Goal: Transaction & Acquisition: Purchase product/service

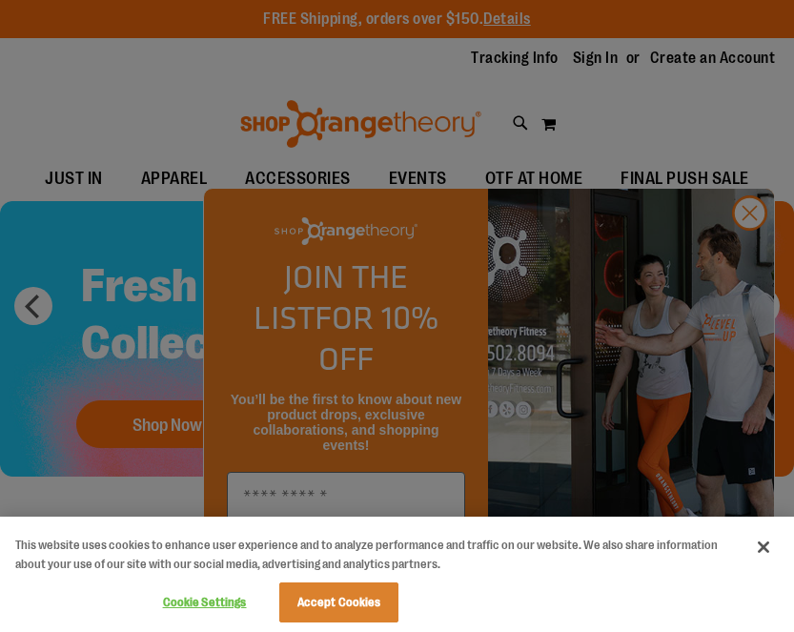
click at [349, 606] on button "Accept Cookies" at bounding box center [338, 603] width 119 height 40
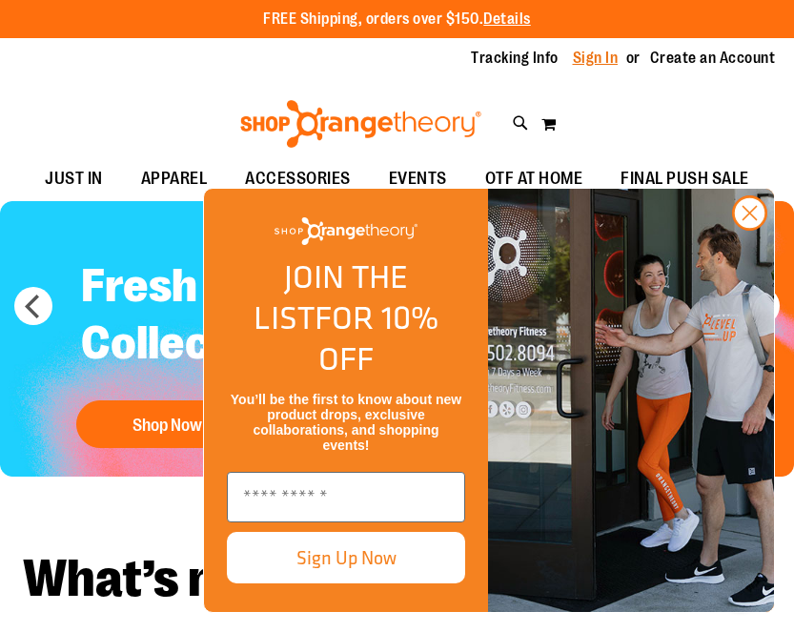
click at [598, 59] on link "Sign In" at bounding box center [596, 58] width 46 height 21
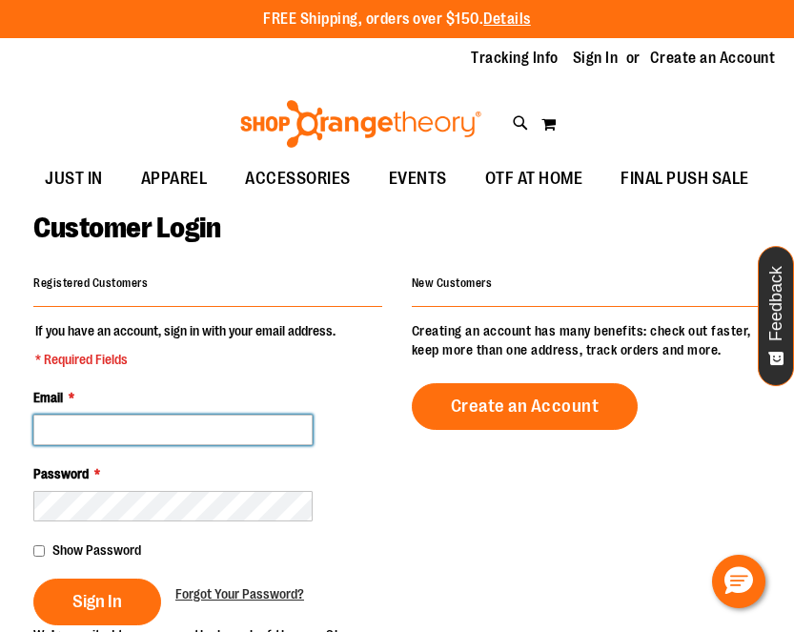
type input "**********"
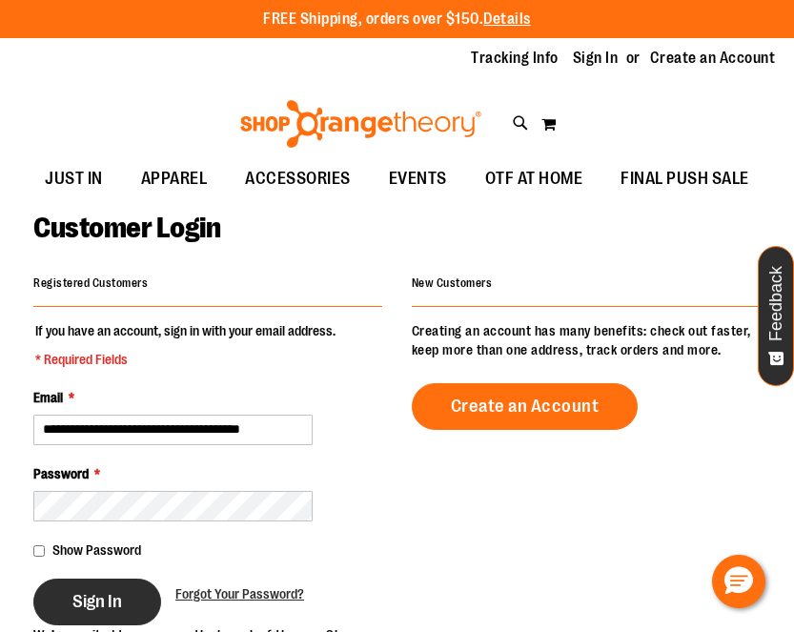
click at [93, 596] on span "Sign In" at bounding box center [97, 601] width 50 height 21
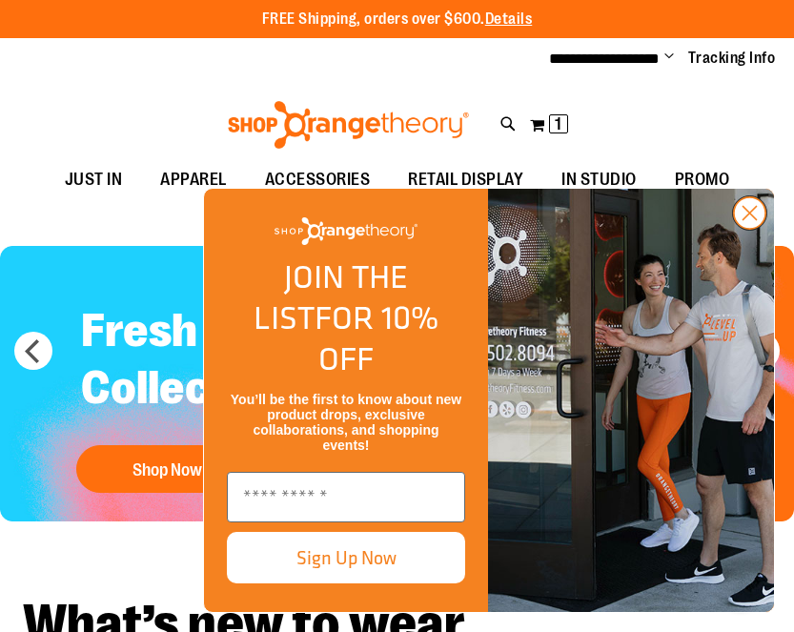
click at [752, 220] on icon "Close dialog" at bounding box center [750, 213] width 13 height 13
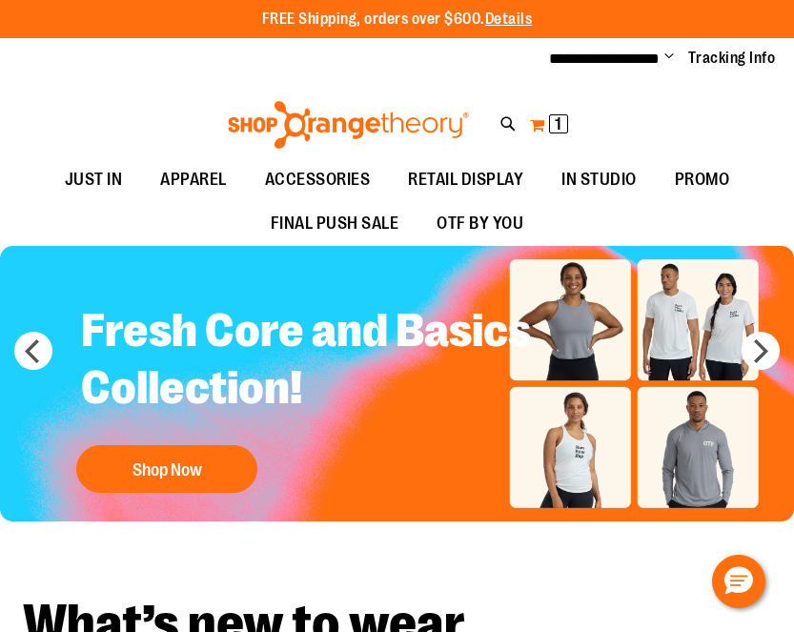
click at [551, 120] on span "1 1 items" at bounding box center [558, 123] width 19 height 19
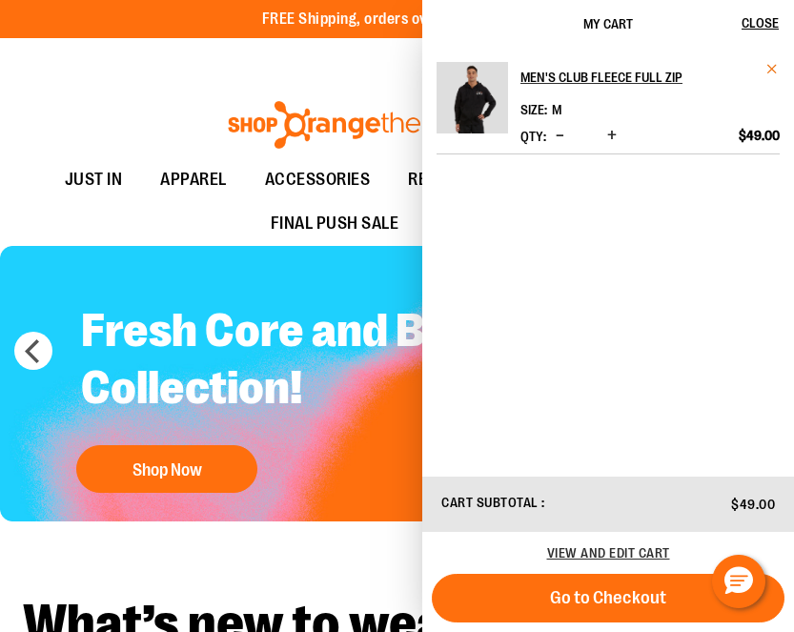
click at [773, 72] on span "Remove item" at bounding box center [773, 69] width 14 height 14
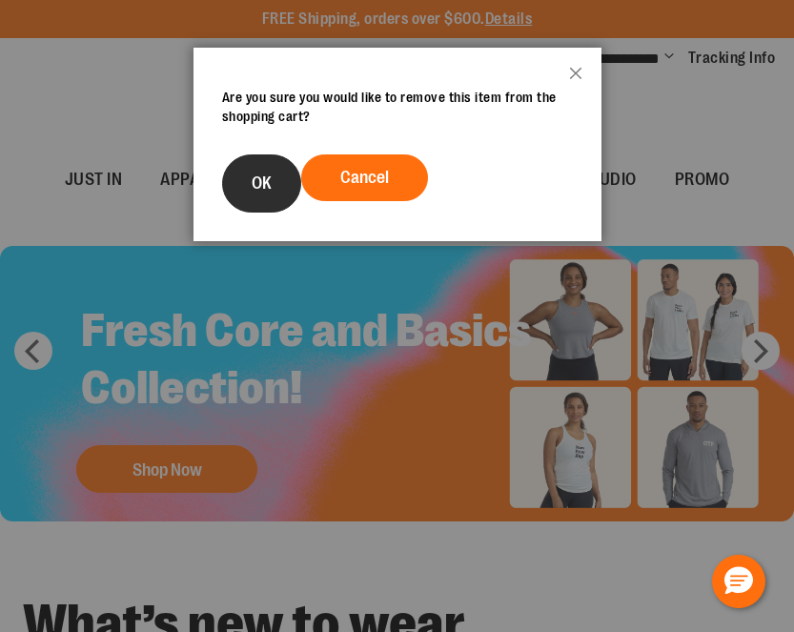
click at [257, 186] on span "OK" at bounding box center [262, 183] width 20 height 19
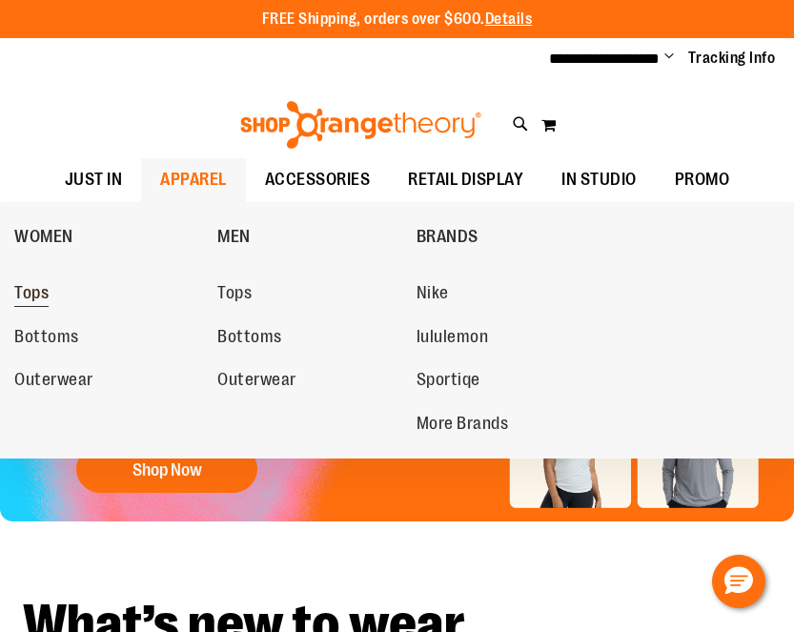
click at [27, 297] on span "Tops" at bounding box center [31, 295] width 34 height 24
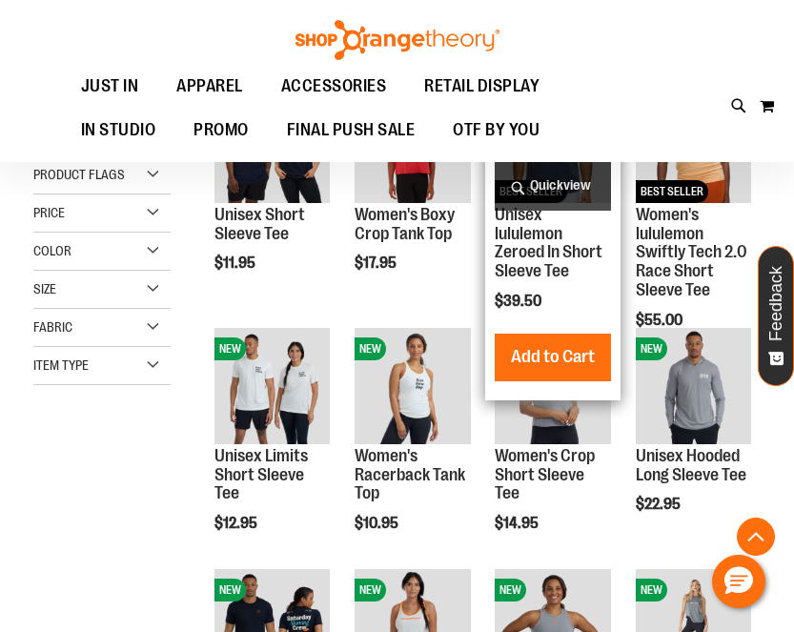
scroll to position [336, 0]
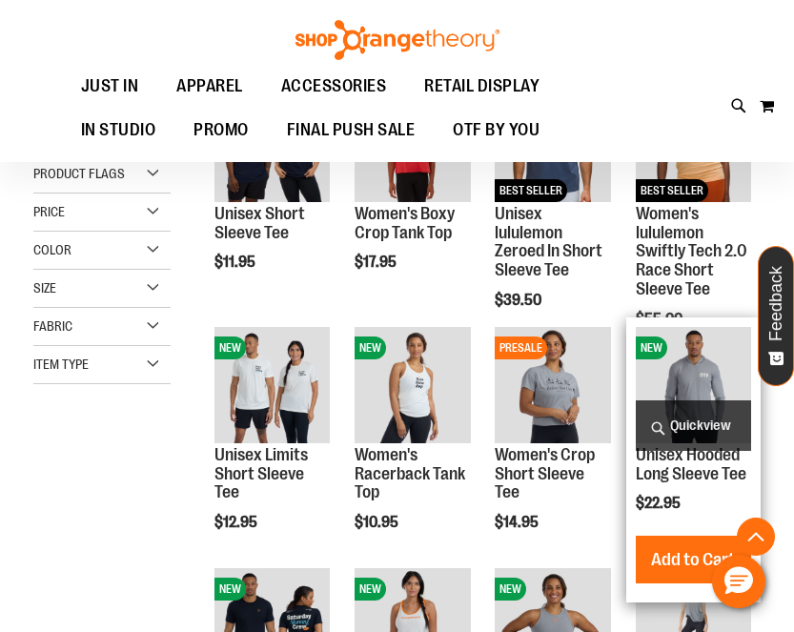
click at [675, 370] on img "product" at bounding box center [693, 384] width 115 height 115
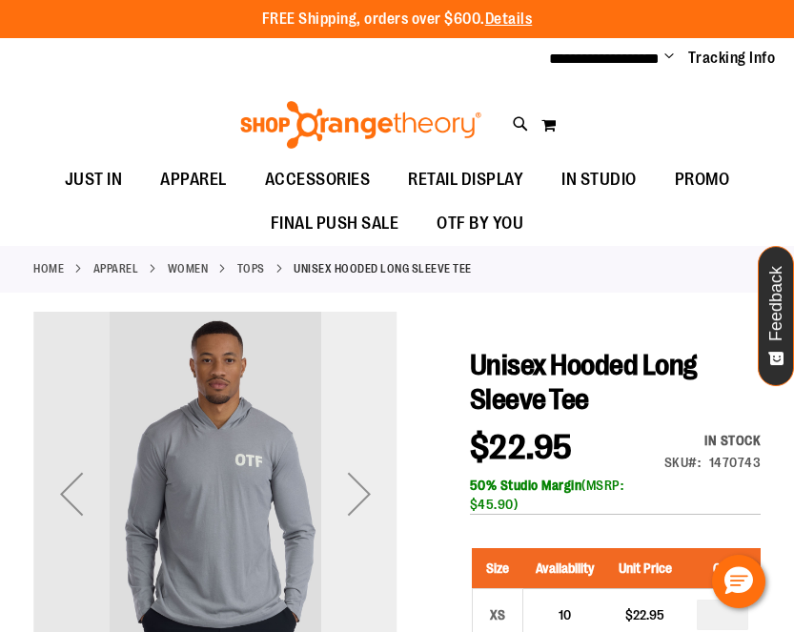
click at [347, 493] on div "Next" at bounding box center [359, 494] width 76 height 76
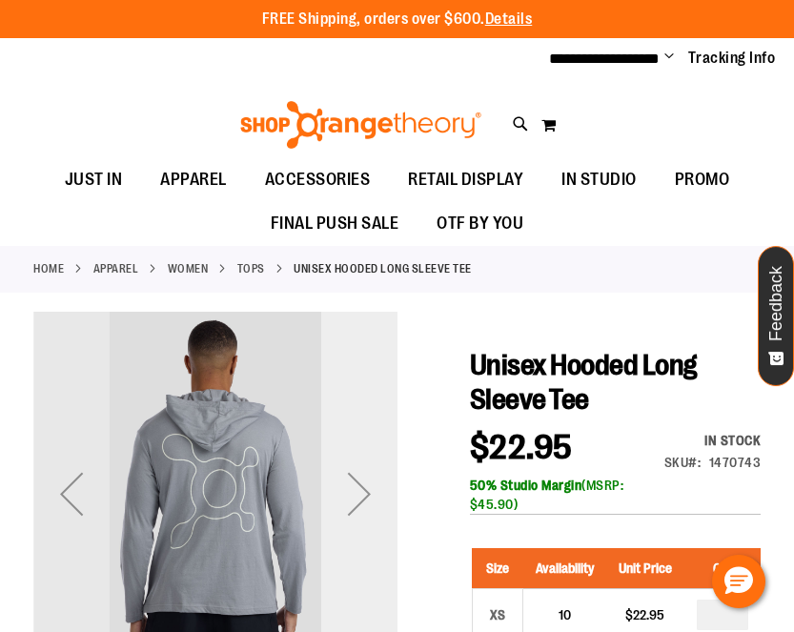
click at [347, 493] on div "Next" at bounding box center [359, 494] width 76 height 76
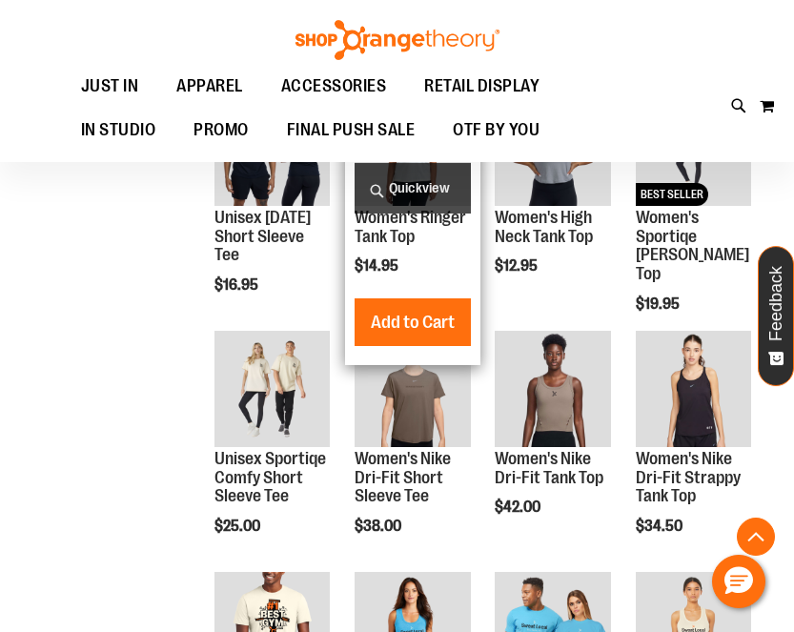
scroll to position [406, 0]
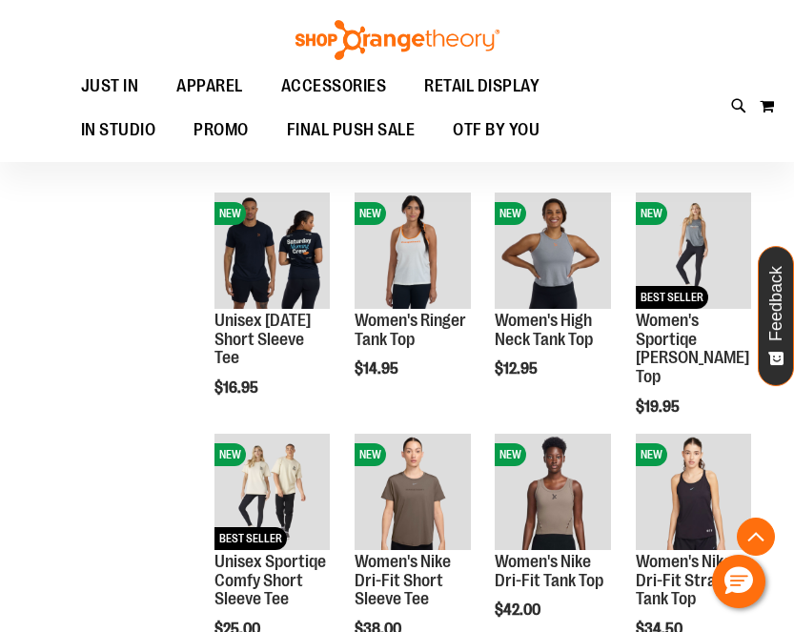
scroll to position [468, 0]
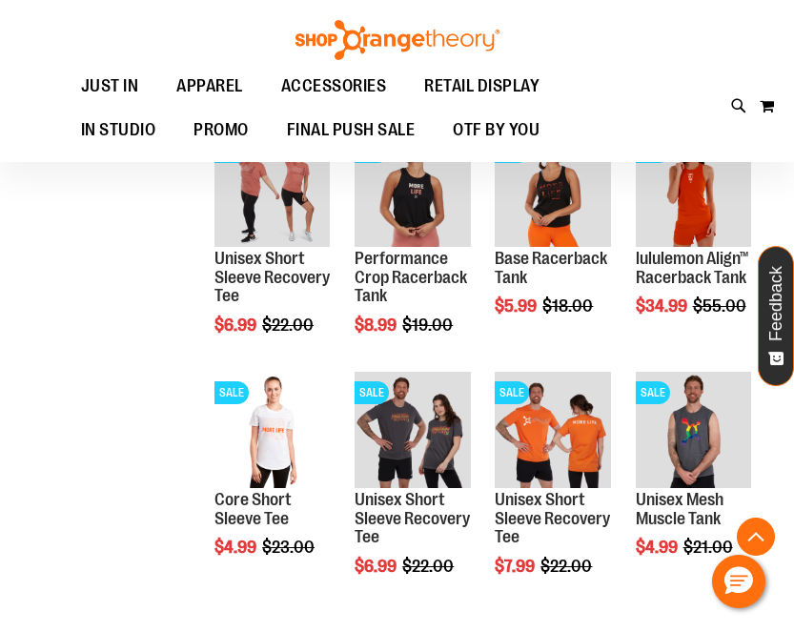
scroll to position [1781, 0]
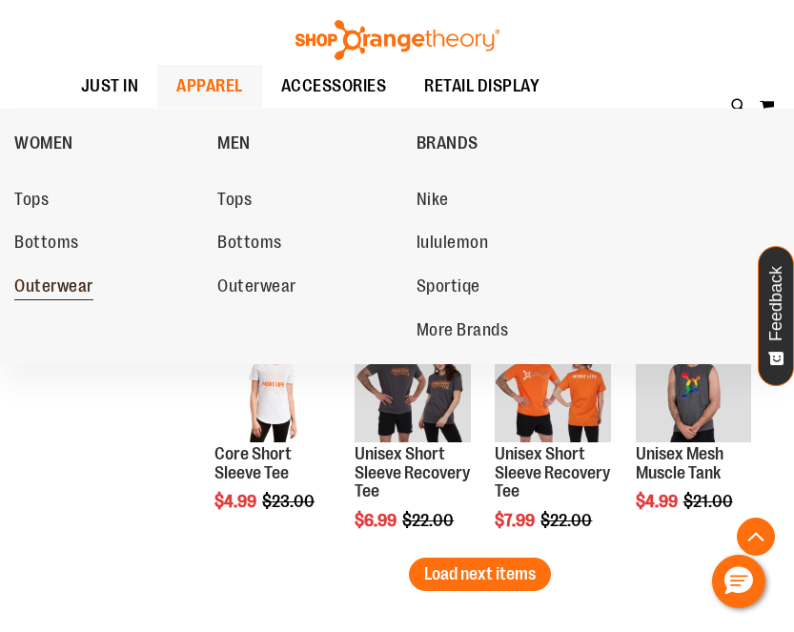
click at [51, 282] on span "Outerwear" at bounding box center [53, 289] width 79 height 24
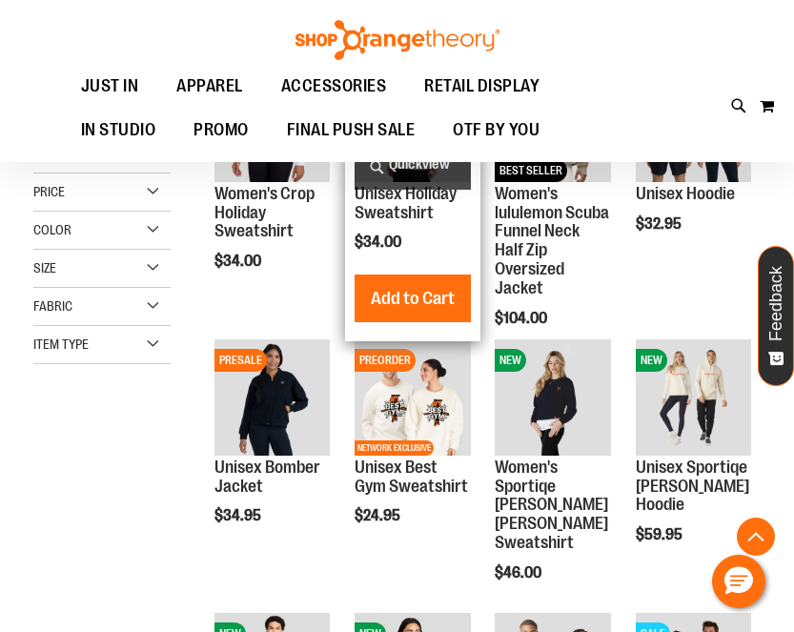
scroll to position [357, 0]
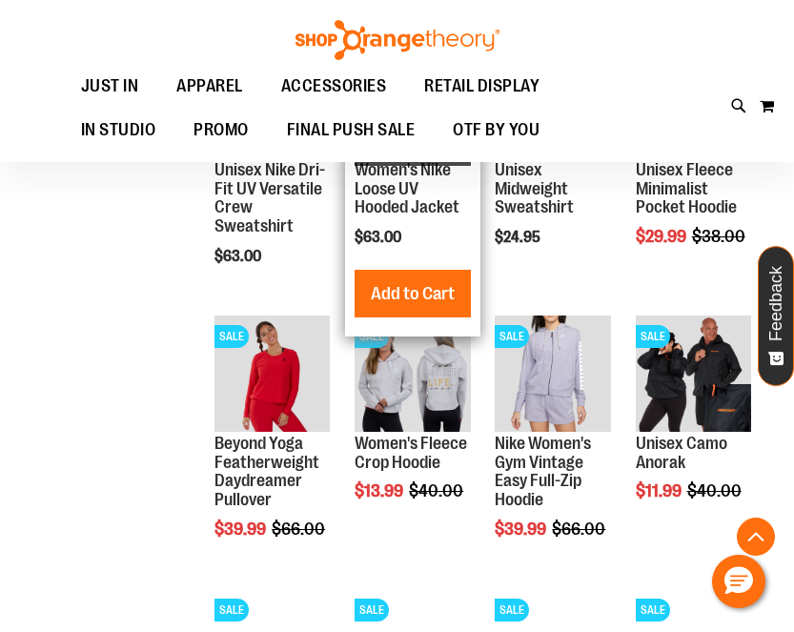
scroll to position [1547, 1]
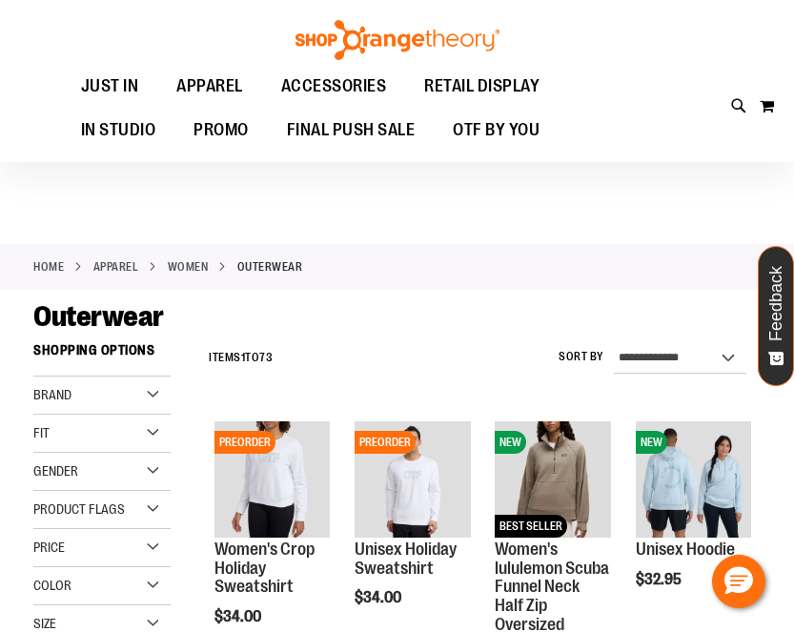
scroll to position [-26, 0]
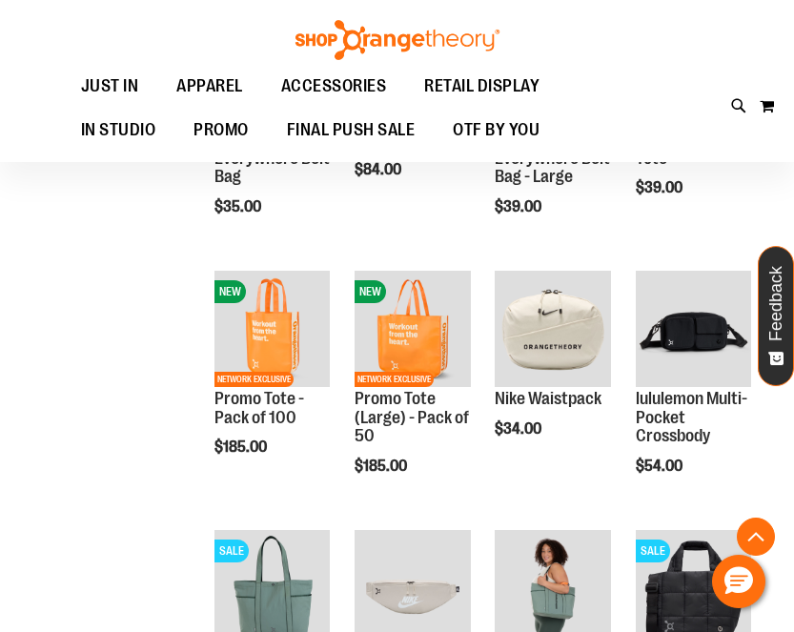
scroll to position [428, 0]
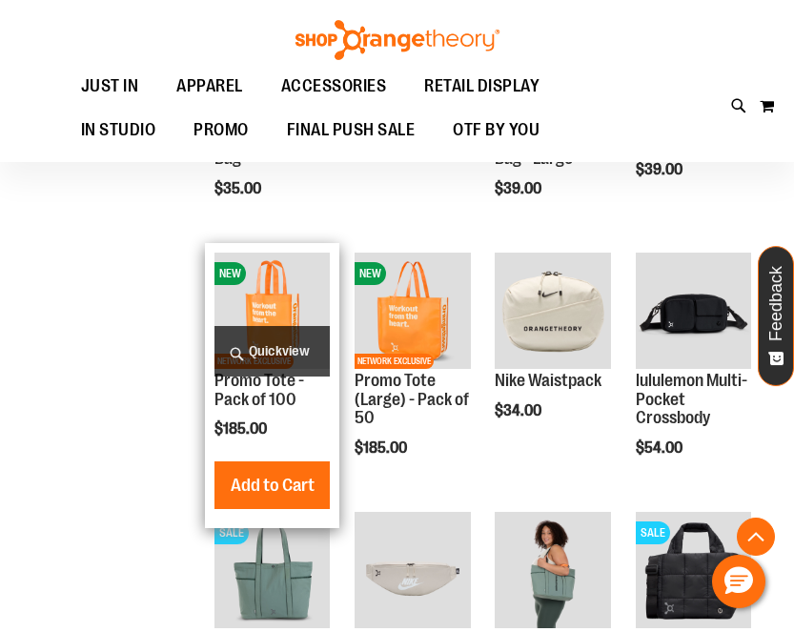
click at [265, 313] on img "product" at bounding box center [272, 310] width 115 height 115
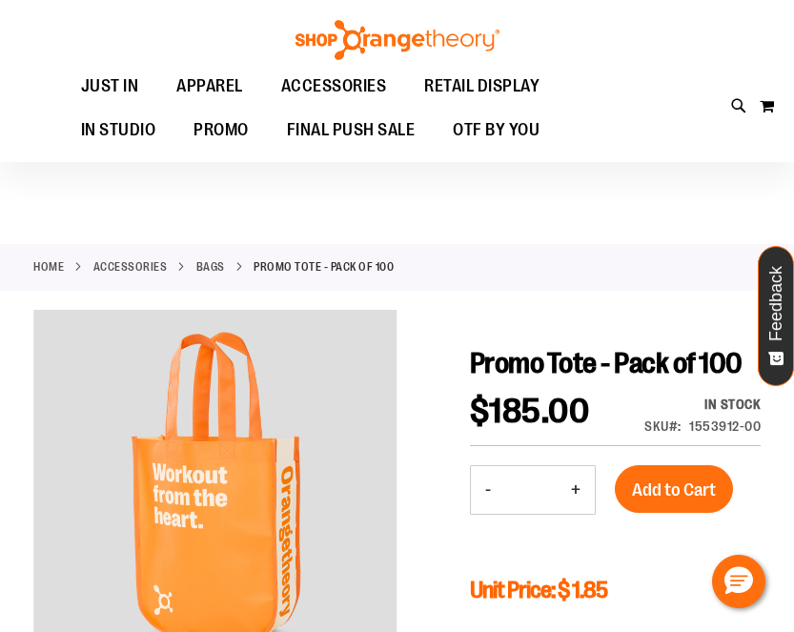
scroll to position [108, 0]
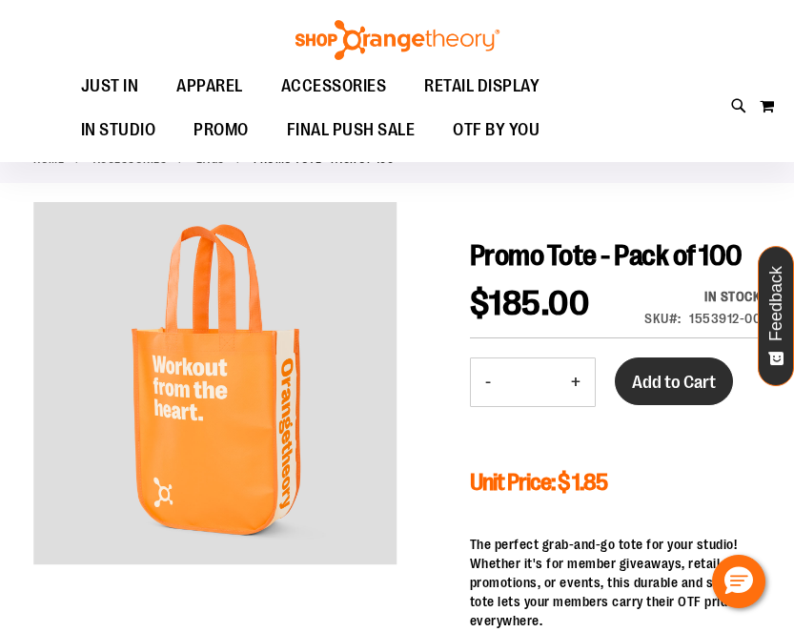
click at [695, 393] on span "Add to Cart" at bounding box center [674, 382] width 84 height 21
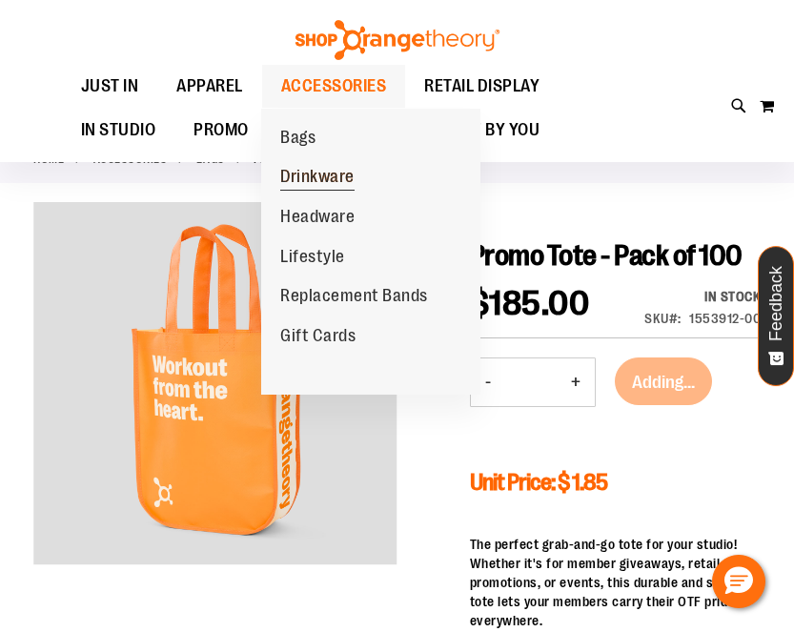
click at [308, 176] on span "Drinkware" at bounding box center [317, 179] width 74 height 24
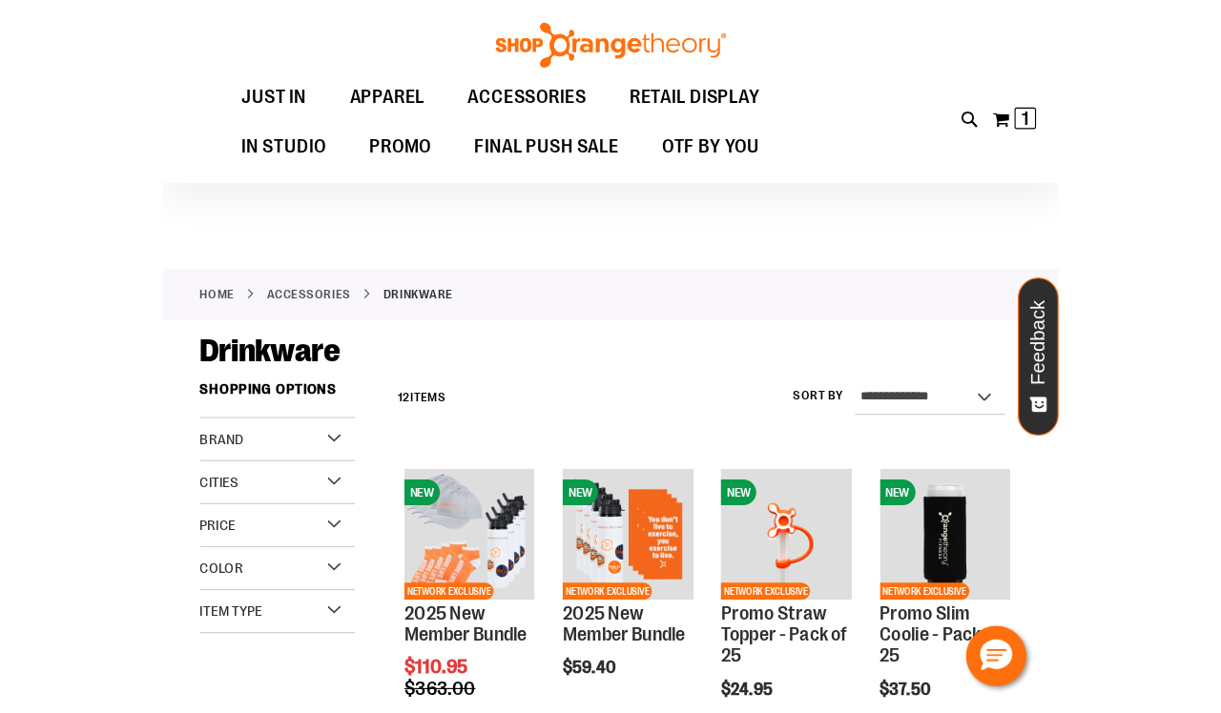
scroll to position [6, 0]
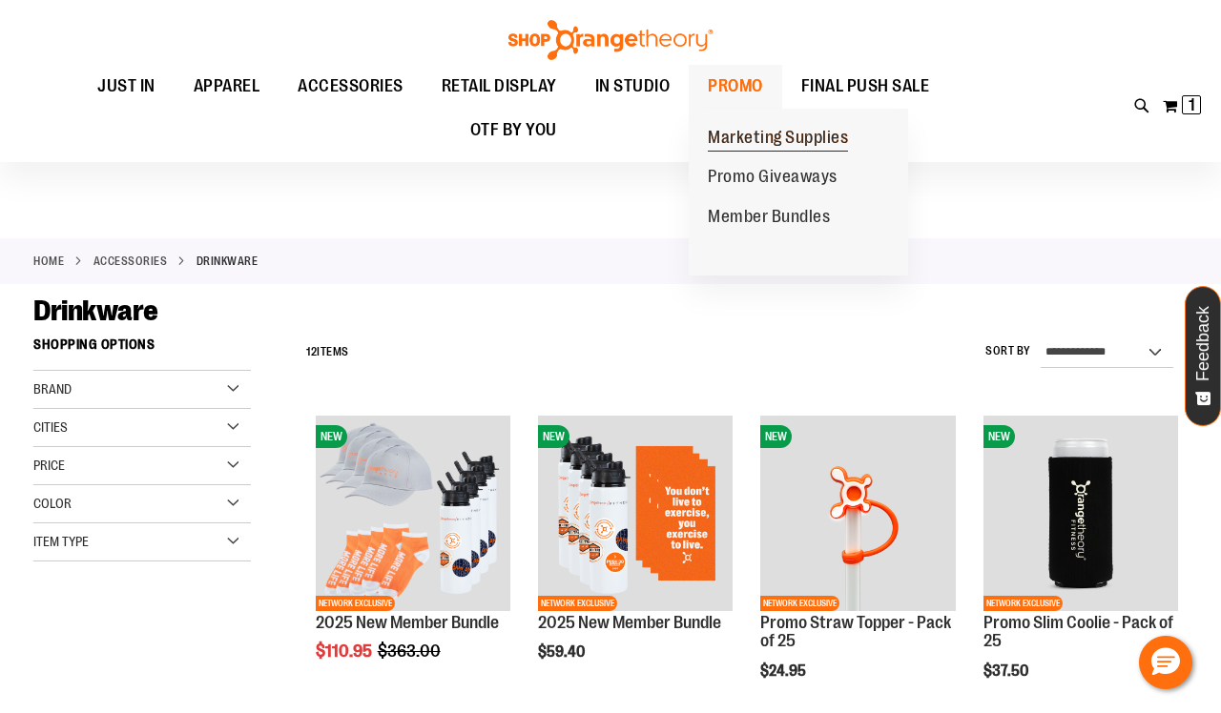
click at [754, 149] on span "Marketing Supplies" at bounding box center [778, 140] width 140 height 24
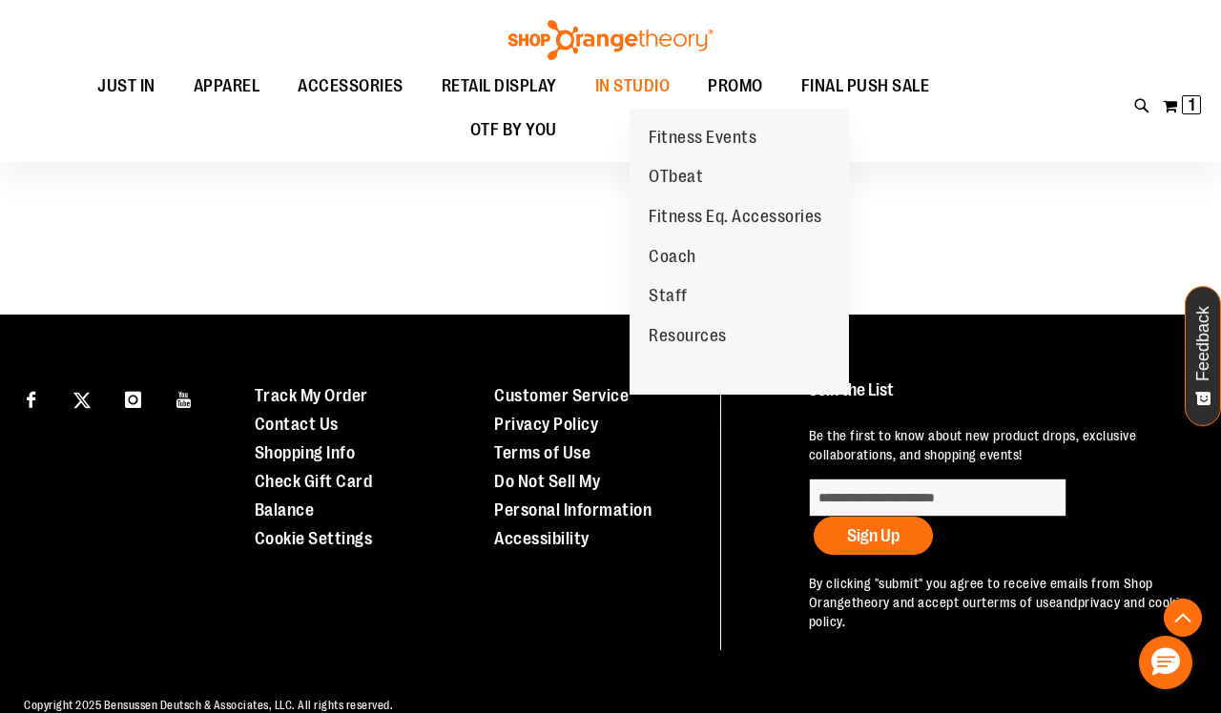
scroll to position [237, 0]
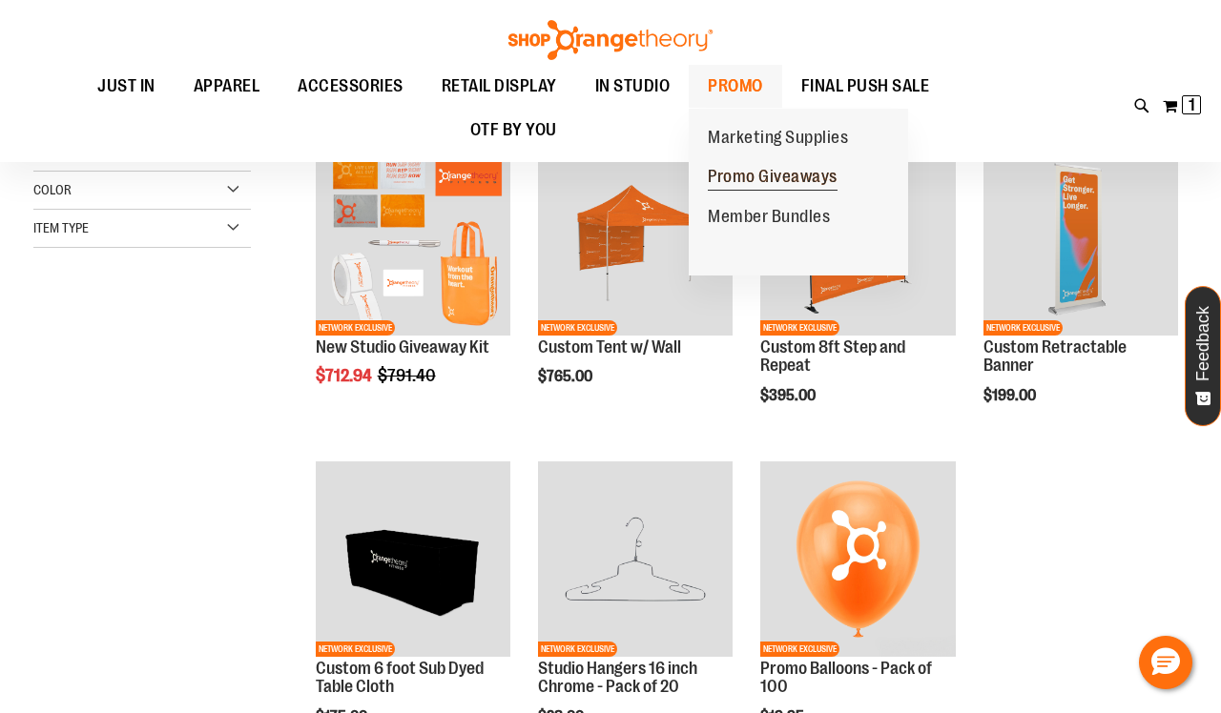
click at [765, 176] on span "Promo Giveaways" at bounding box center [773, 179] width 130 height 24
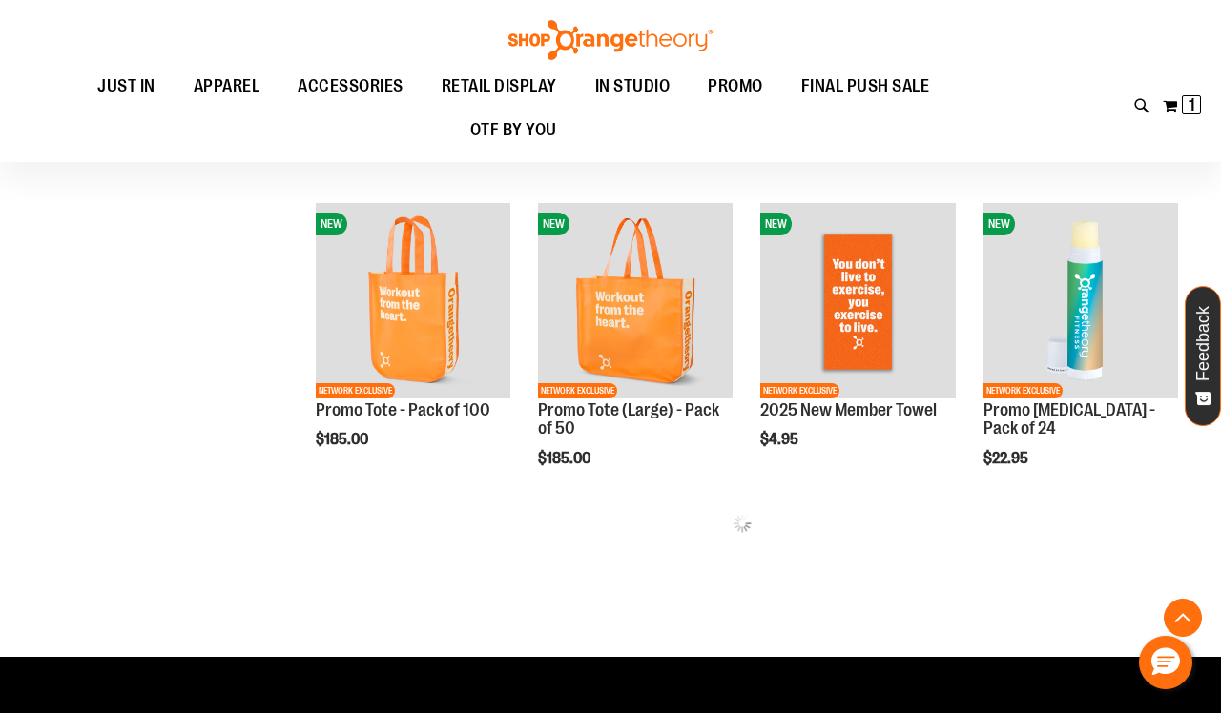
scroll to position [832, 0]
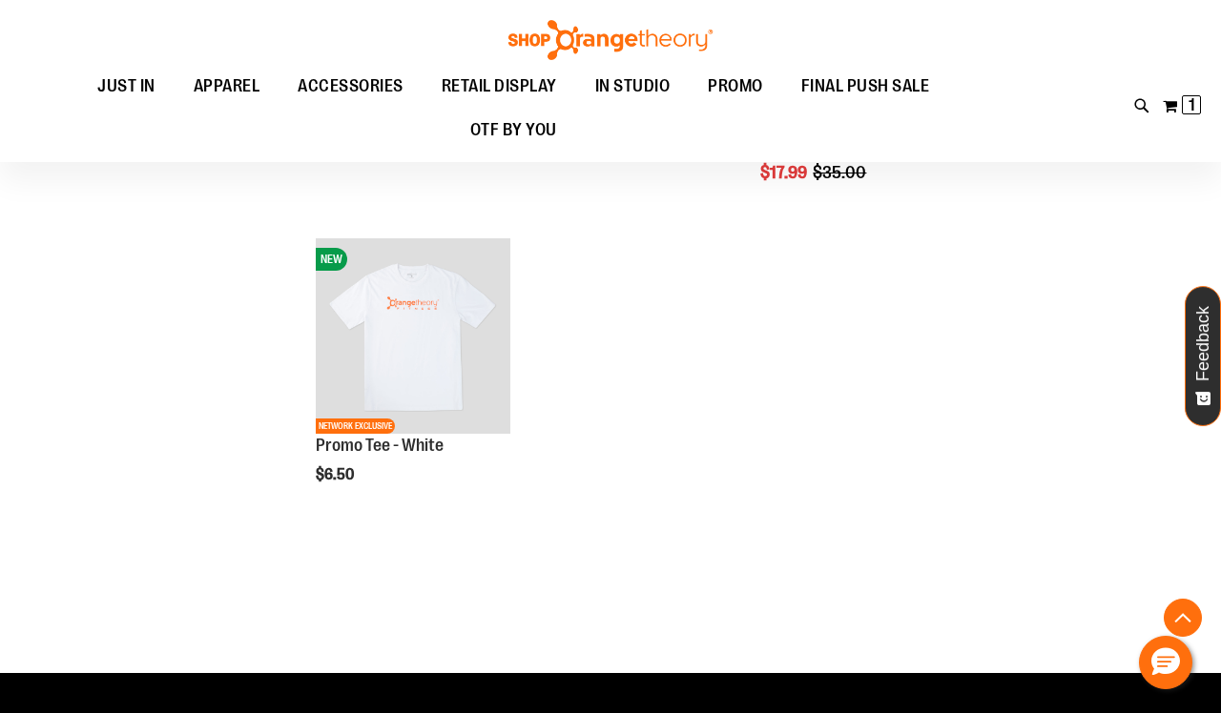
scroll to position [2441, 0]
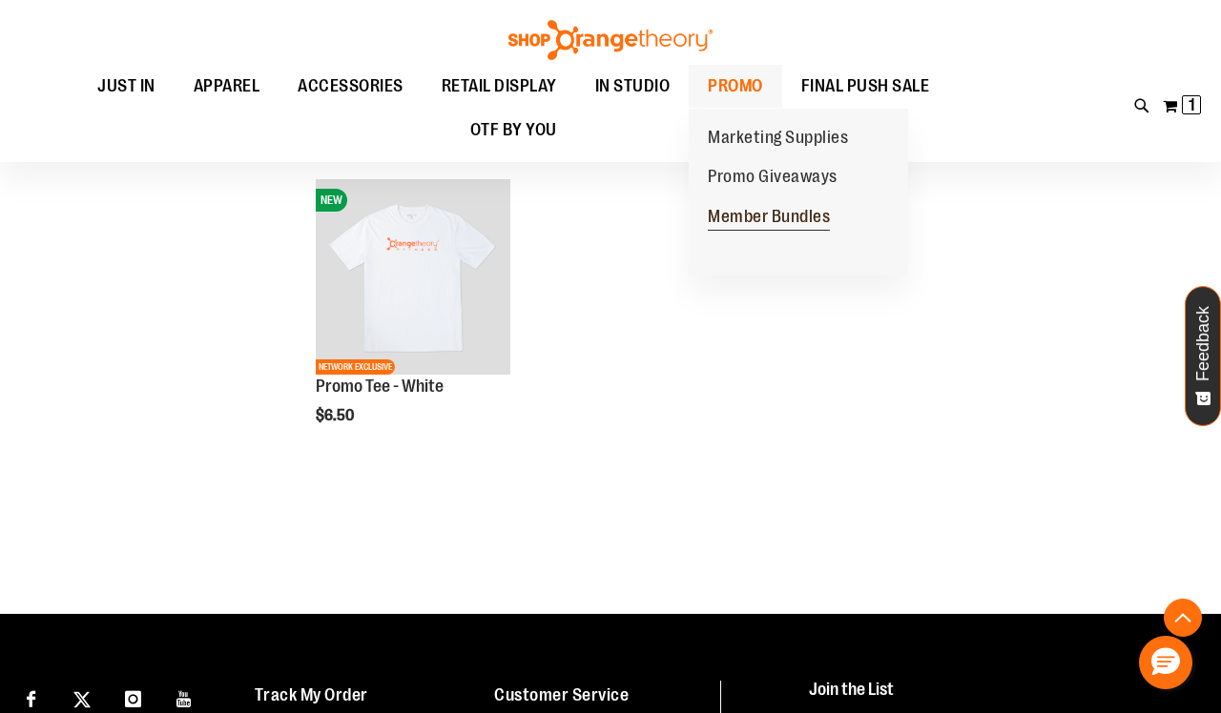
click at [731, 213] on span "Member Bundles" at bounding box center [769, 219] width 122 height 24
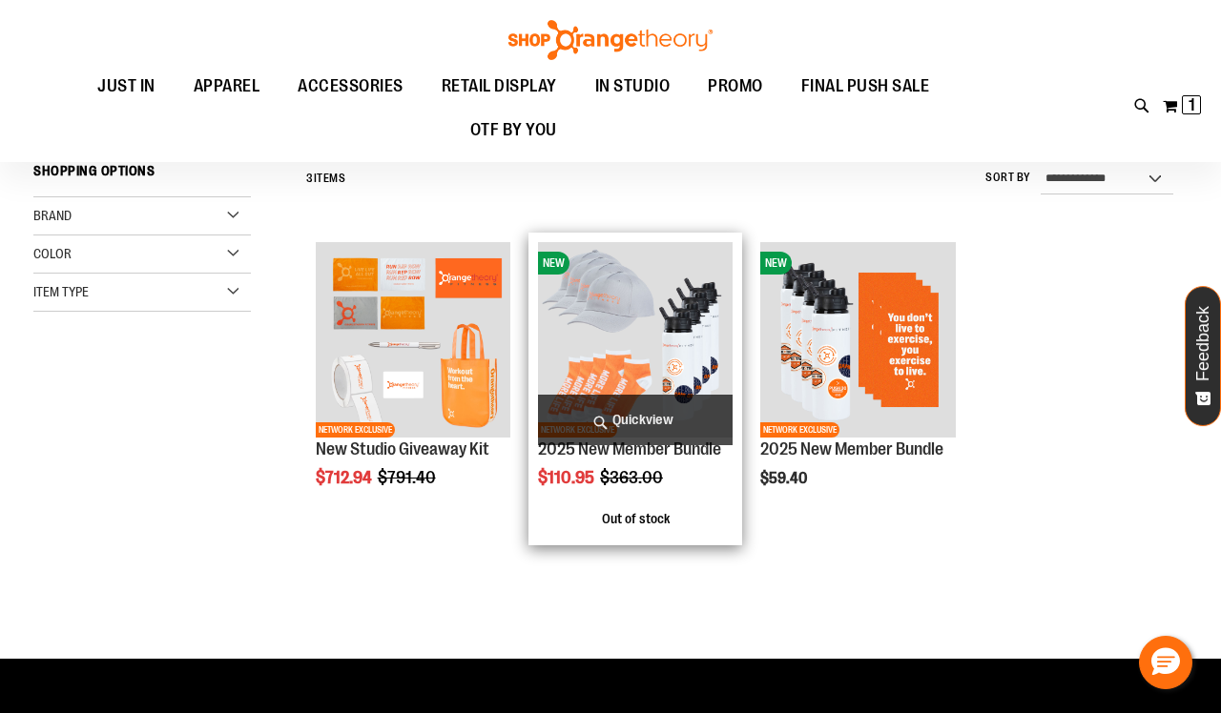
scroll to position [128, 0]
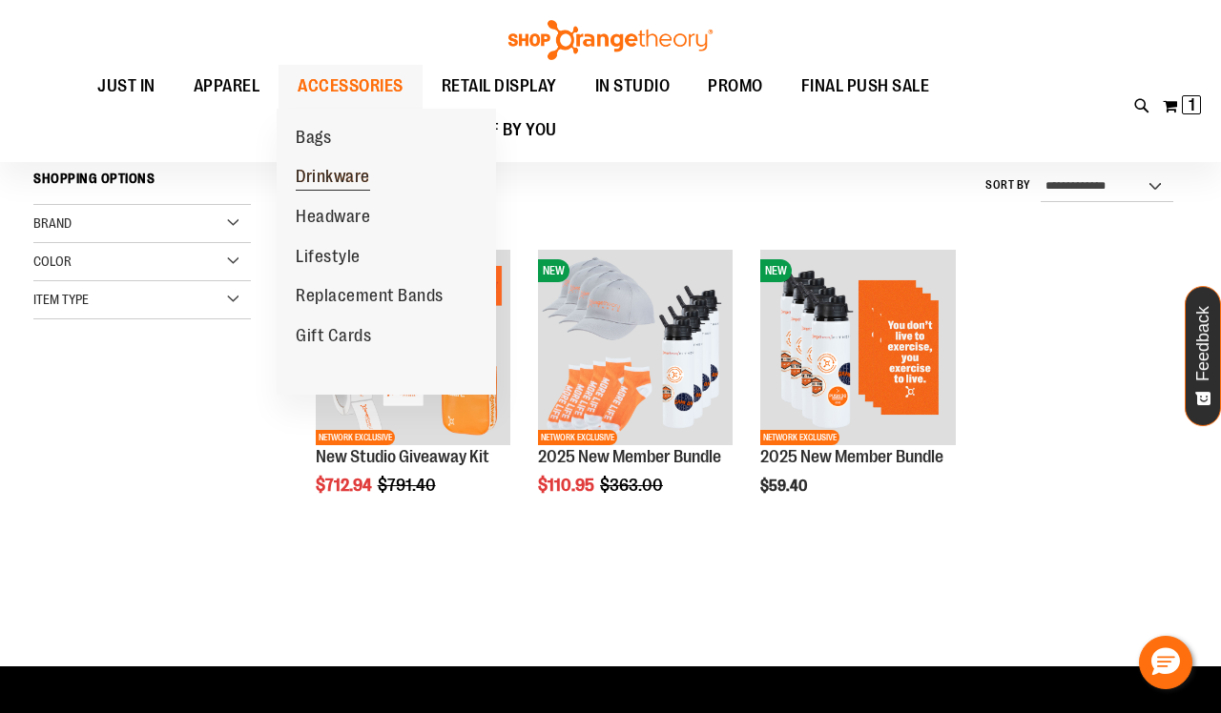
click at [320, 176] on span "Drinkware" at bounding box center [333, 179] width 74 height 24
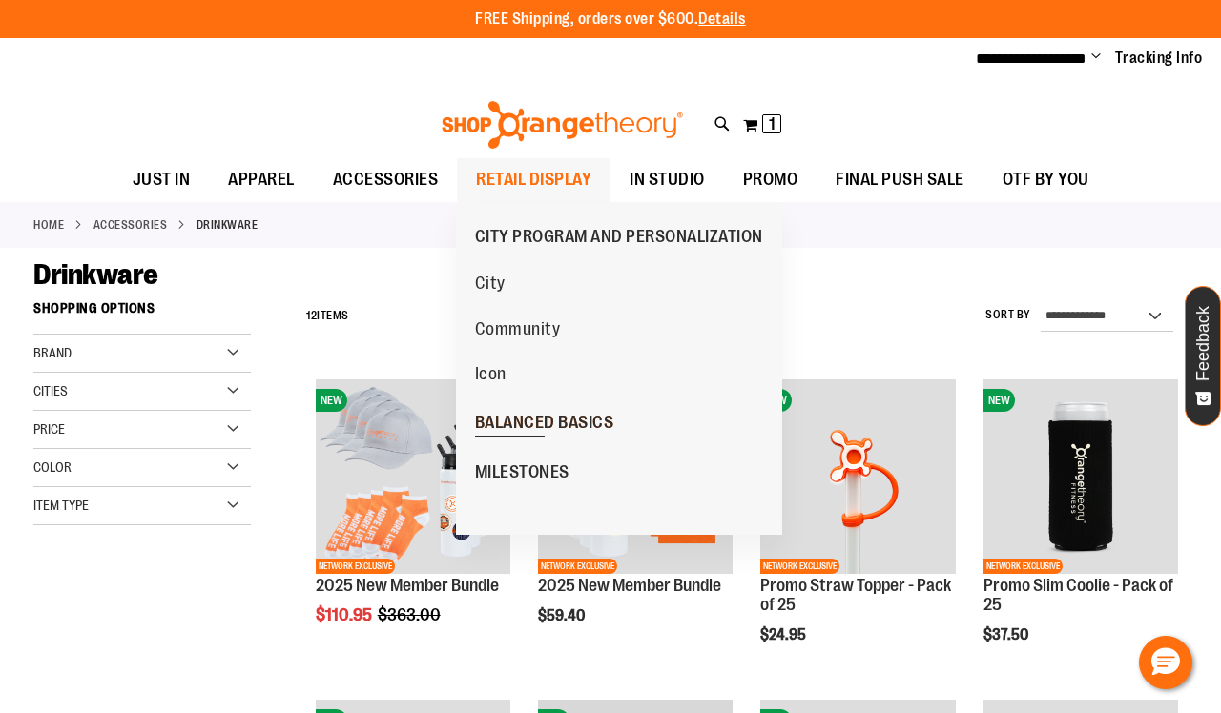
click at [524, 413] on span "BALANCED BASICS" at bounding box center [544, 425] width 139 height 24
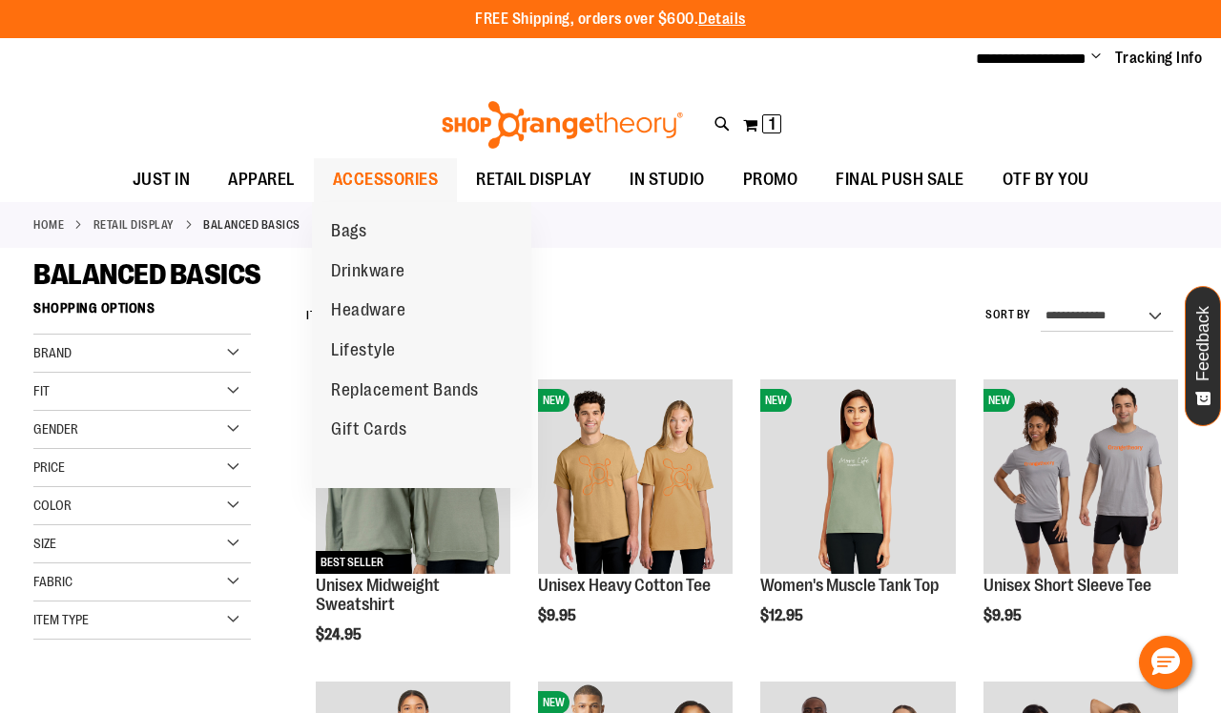
click at [367, 180] on span "ACCESSORIES" at bounding box center [386, 179] width 106 height 43
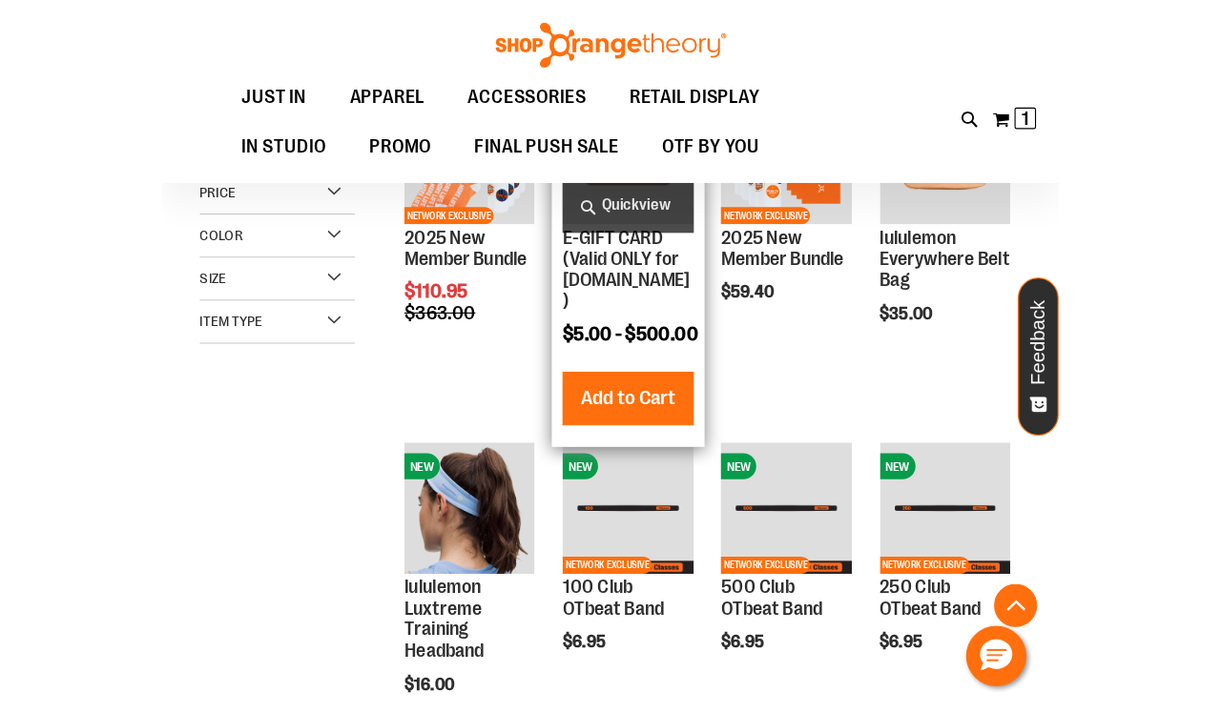
scroll to position [339, 0]
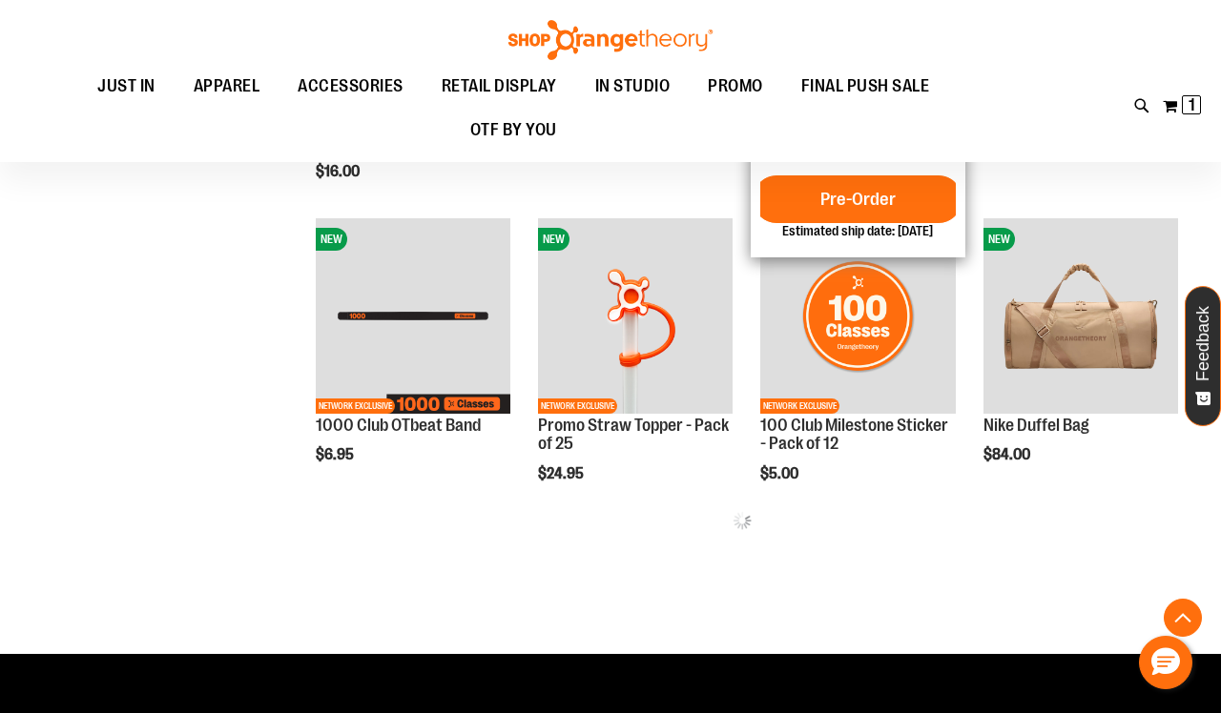
scroll to position [824, 0]
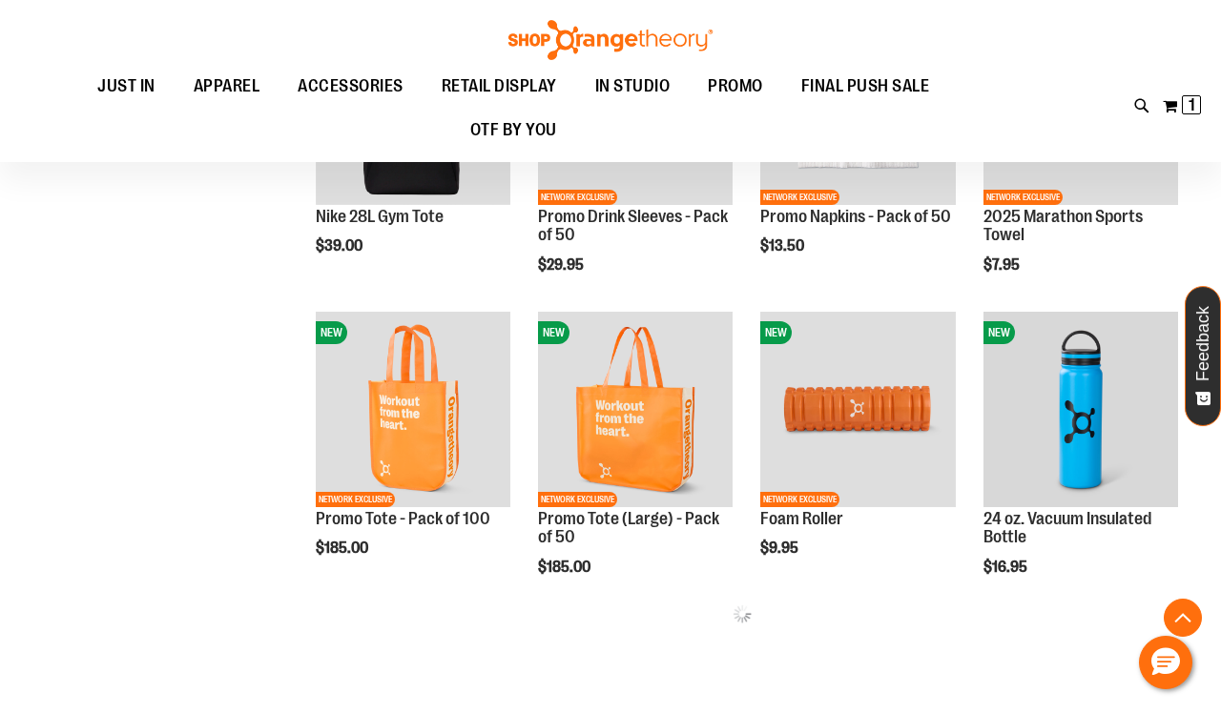
scroll to position [1618, 0]
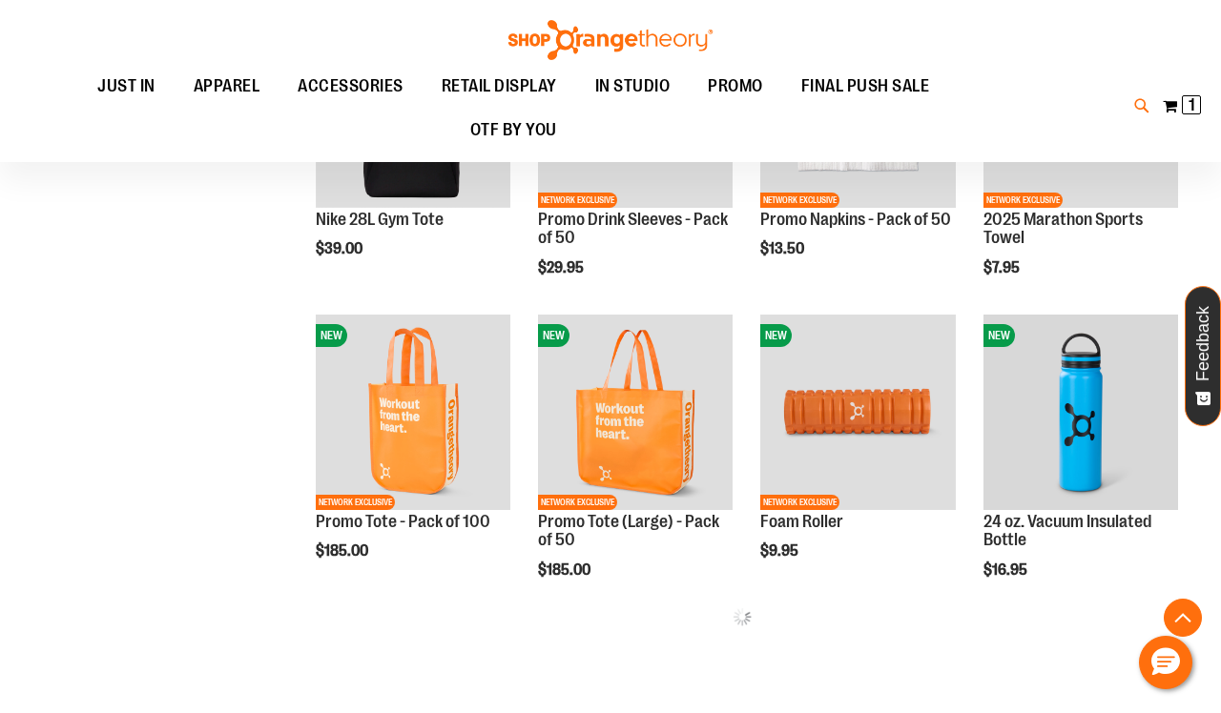
click at [1145, 104] on icon at bounding box center [1142, 106] width 16 height 22
type input "*****"
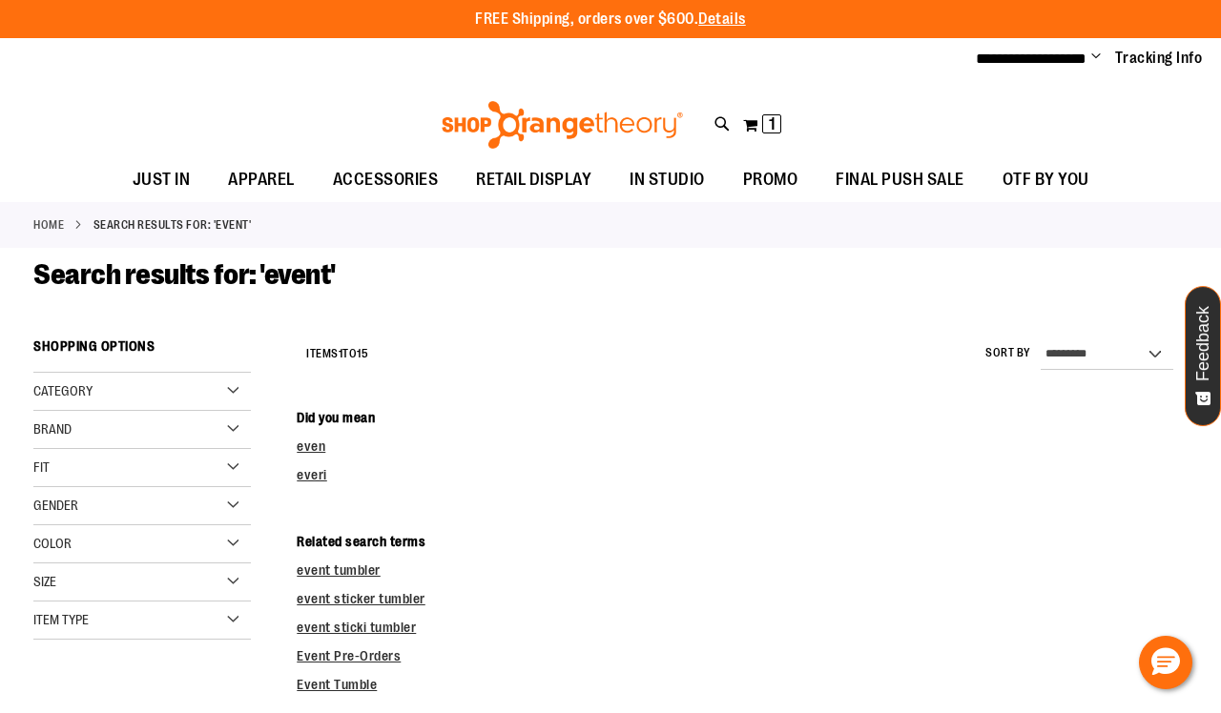
click at [623, 82] on div "Toggle Nav Search ***** Popular Suggestions Advanced Search" at bounding box center [610, 119] width 1221 height 77
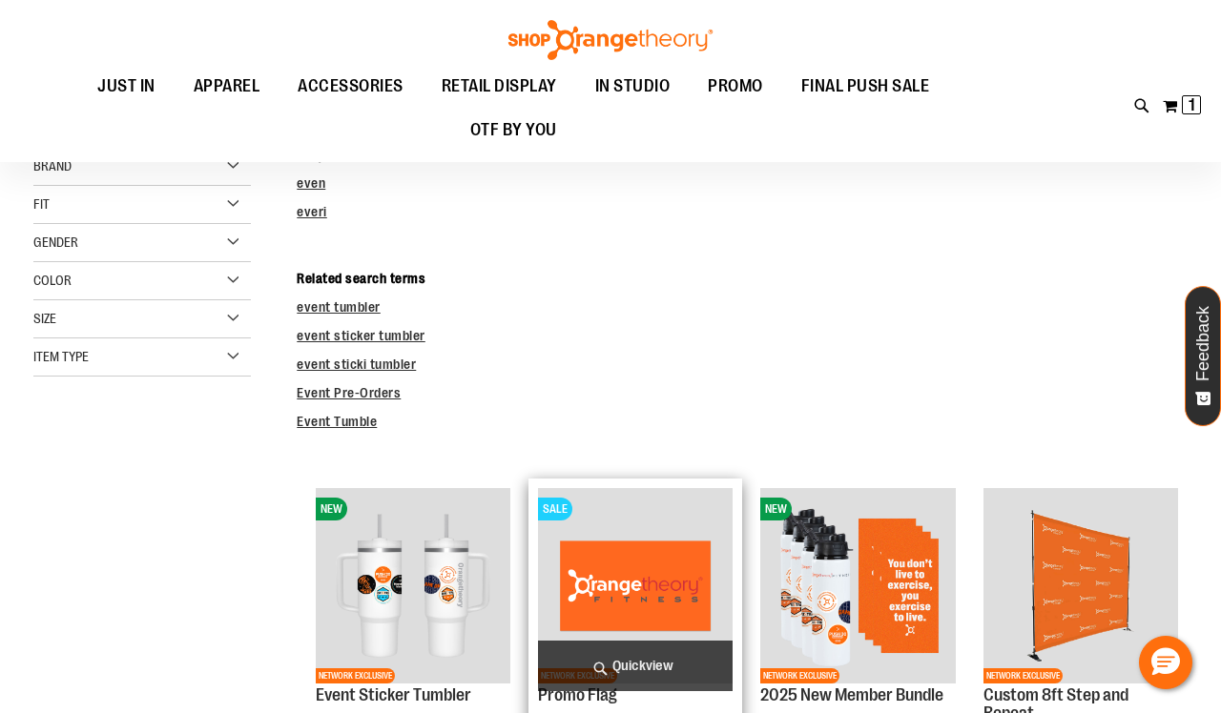
scroll to position [170, 0]
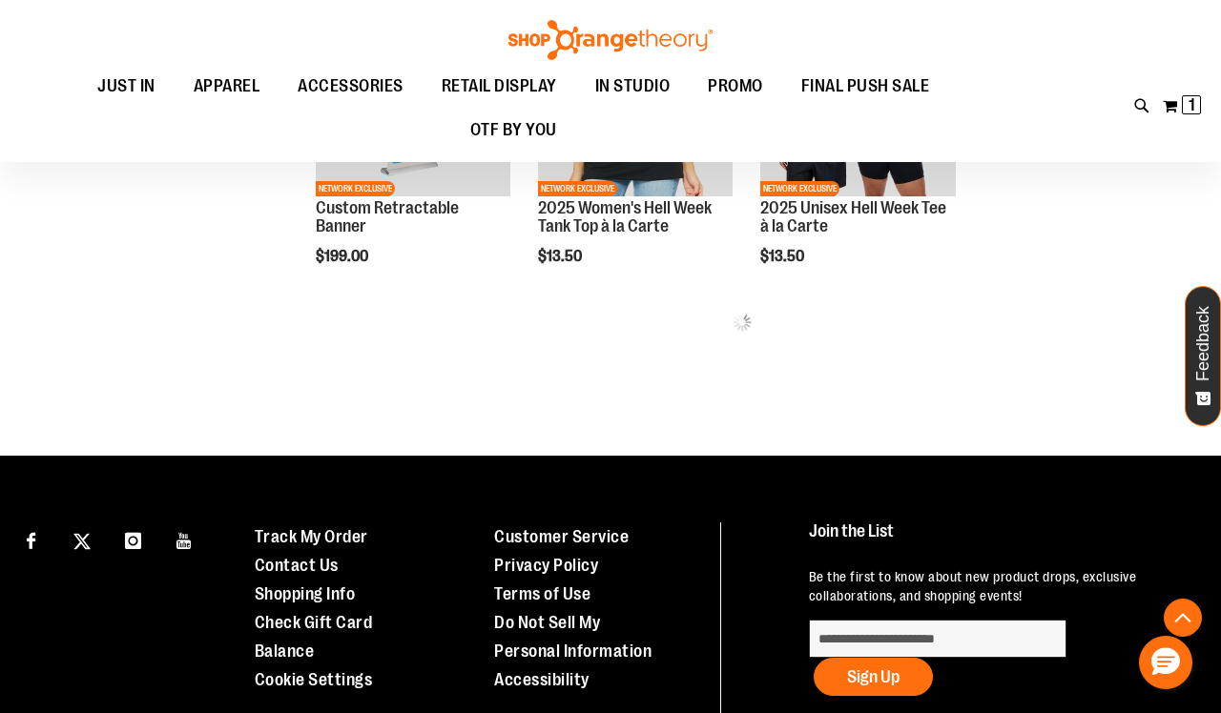
scroll to position [1627, 0]
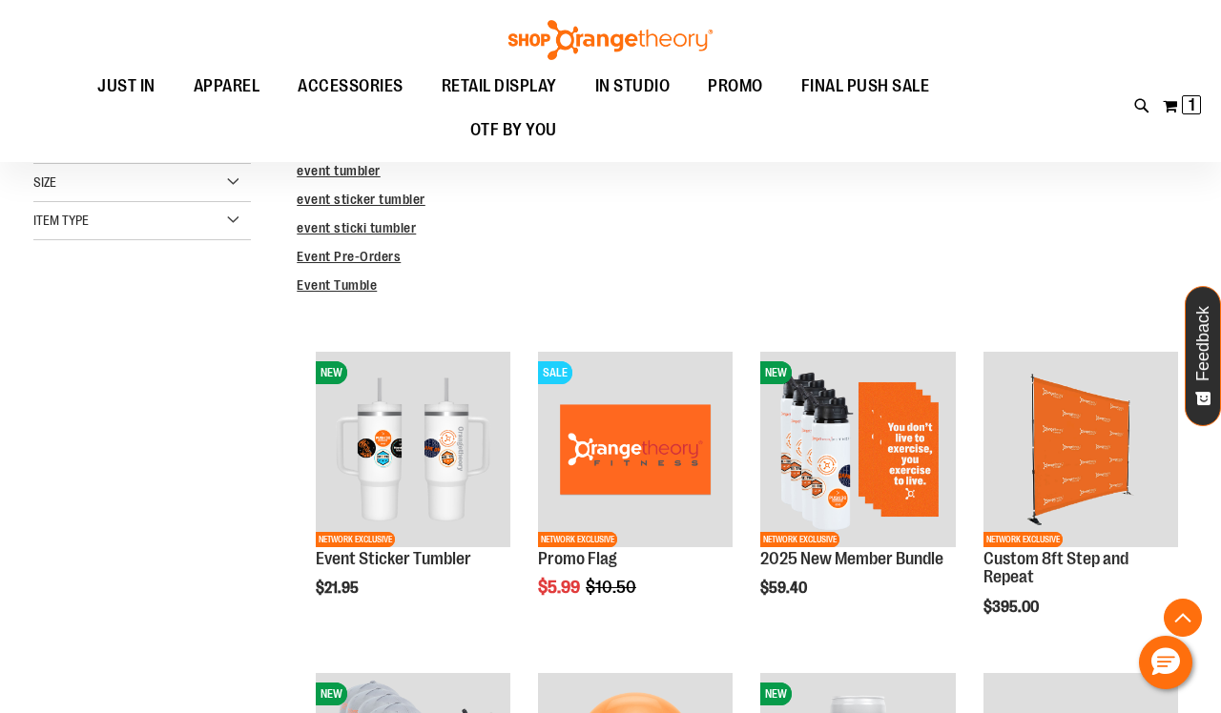
scroll to position [400, 0]
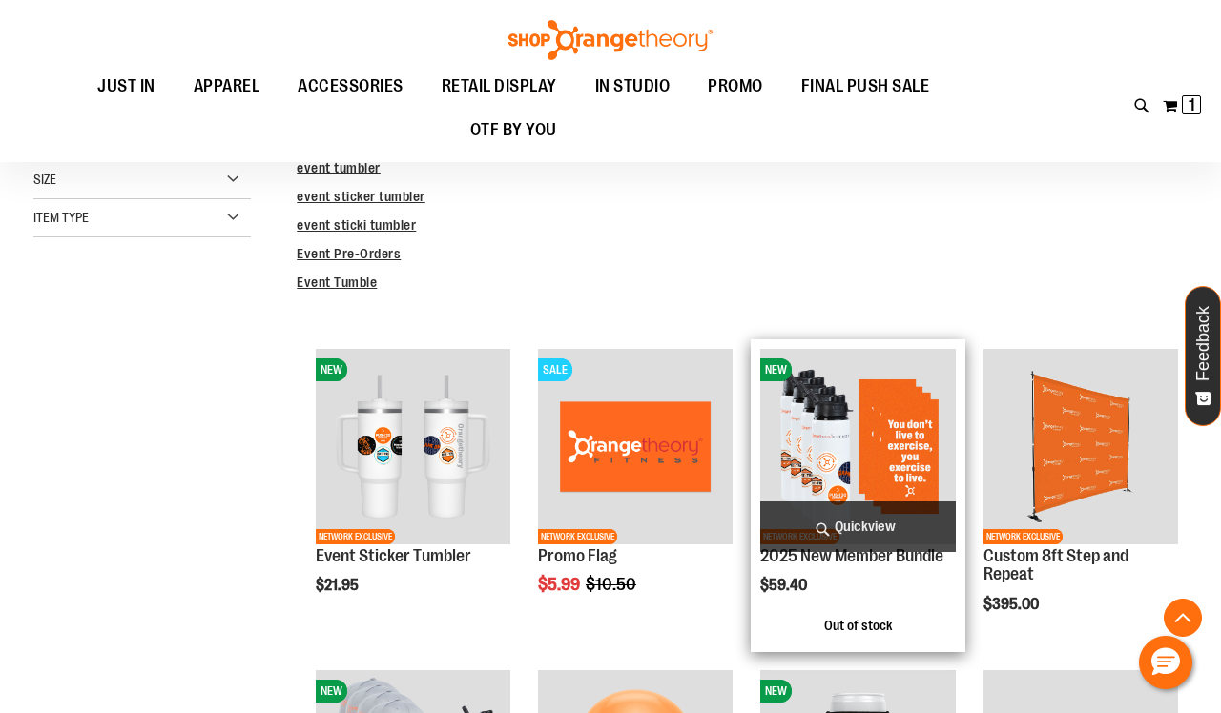
click at [890, 459] on img "product" at bounding box center [857, 446] width 195 height 195
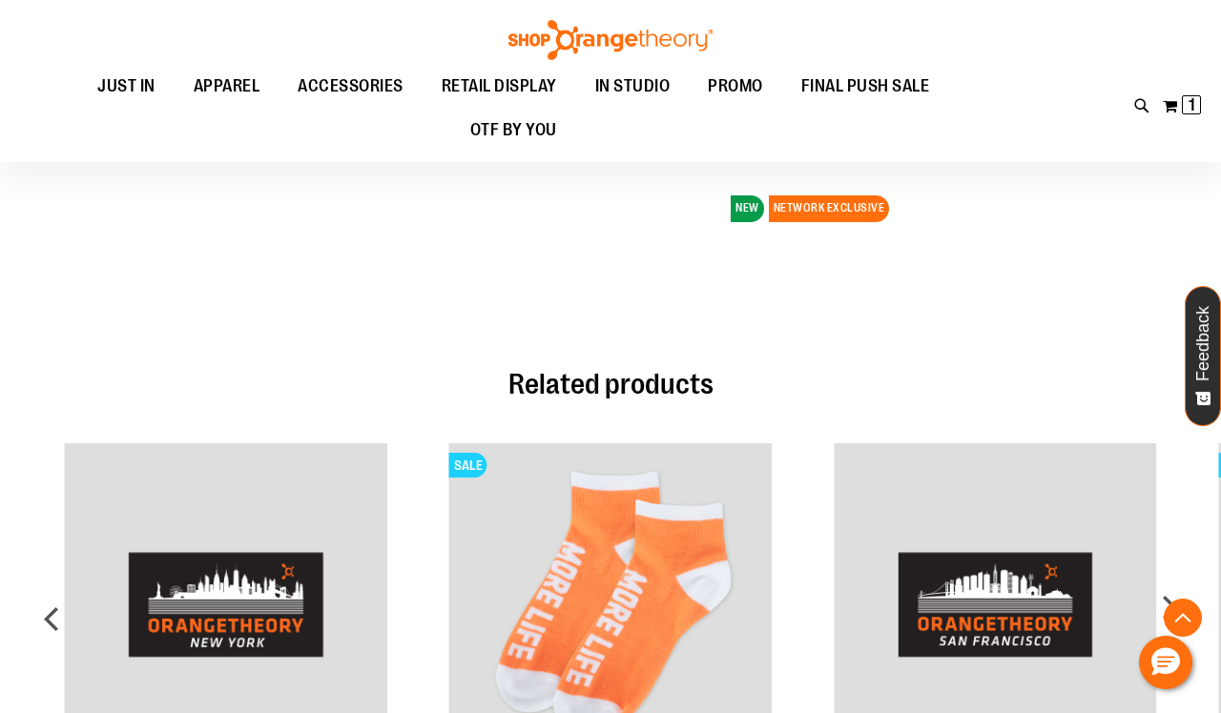
scroll to position [1118, 0]
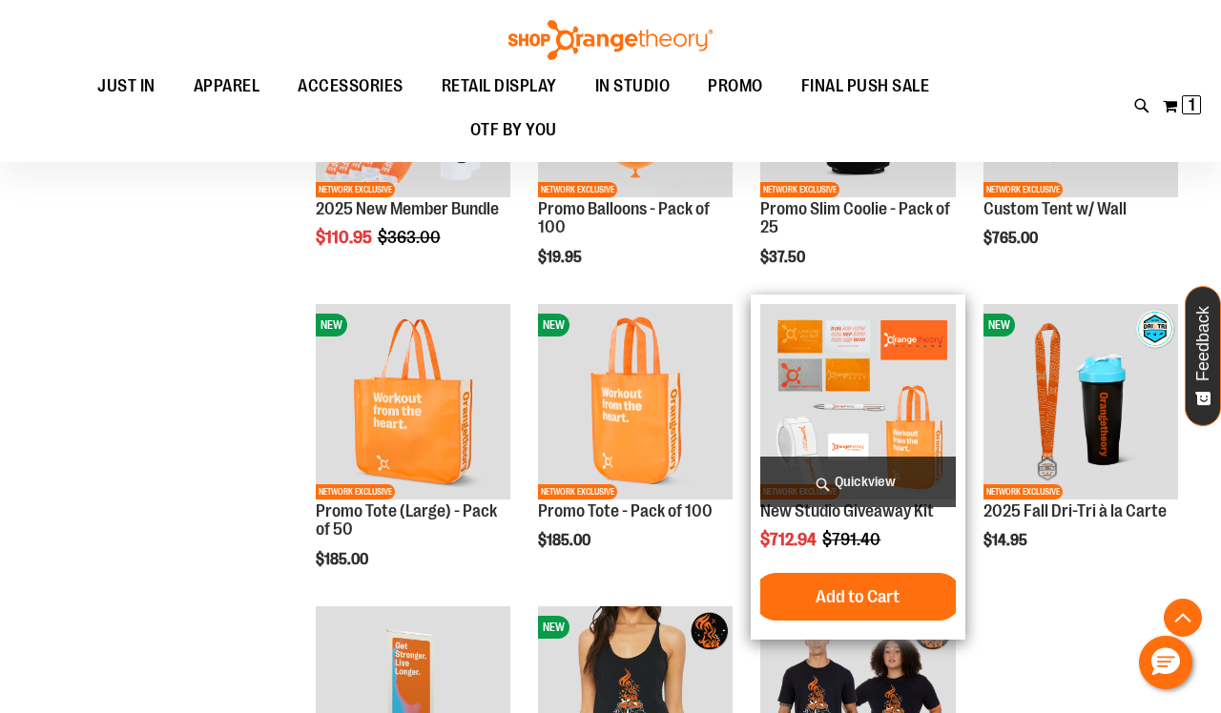
scroll to position [858, 0]
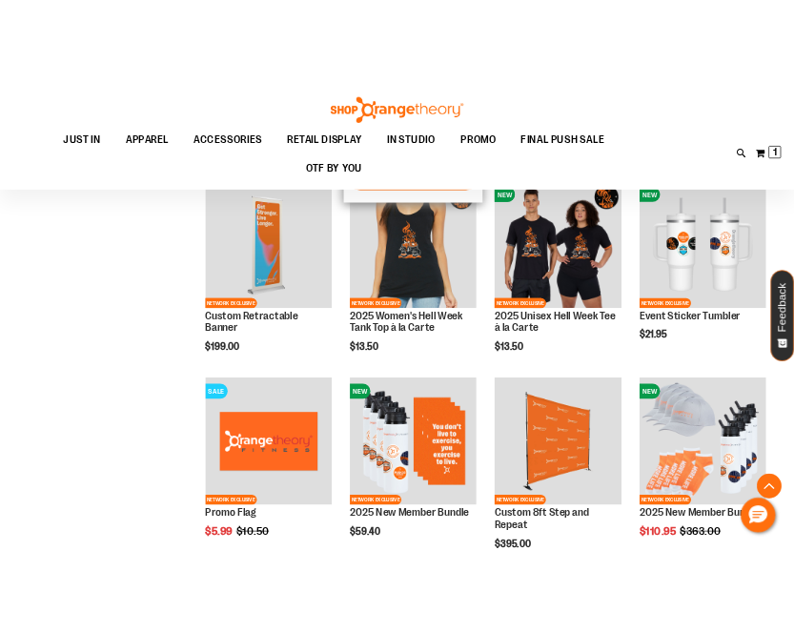
scroll to position [1307, 0]
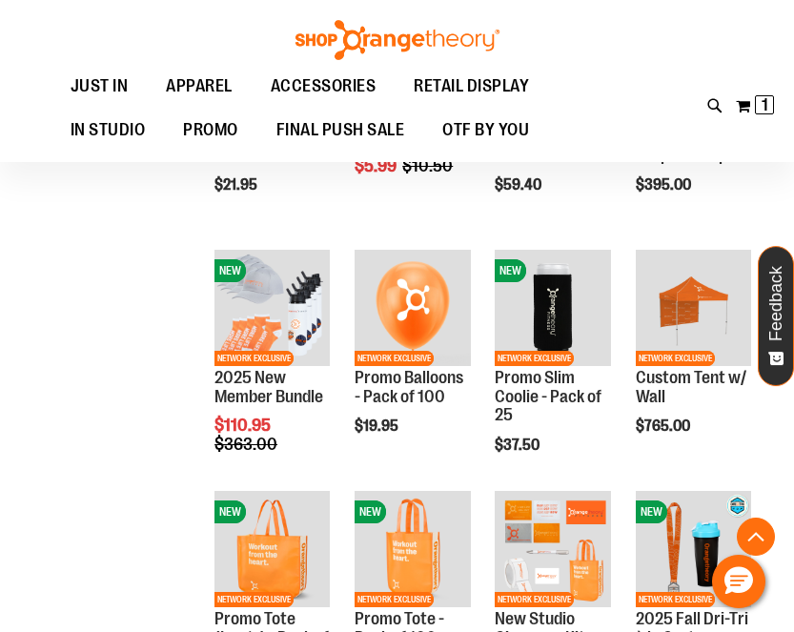
scroll to position [542, 0]
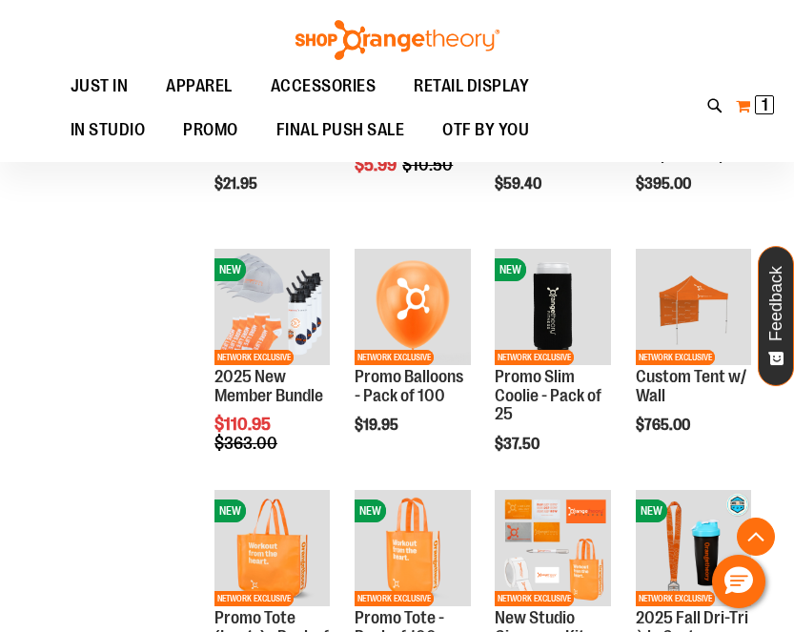
click at [746, 112] on button "My Cart 1 1 items" at bounding box center [755, 106] width 40 height 31
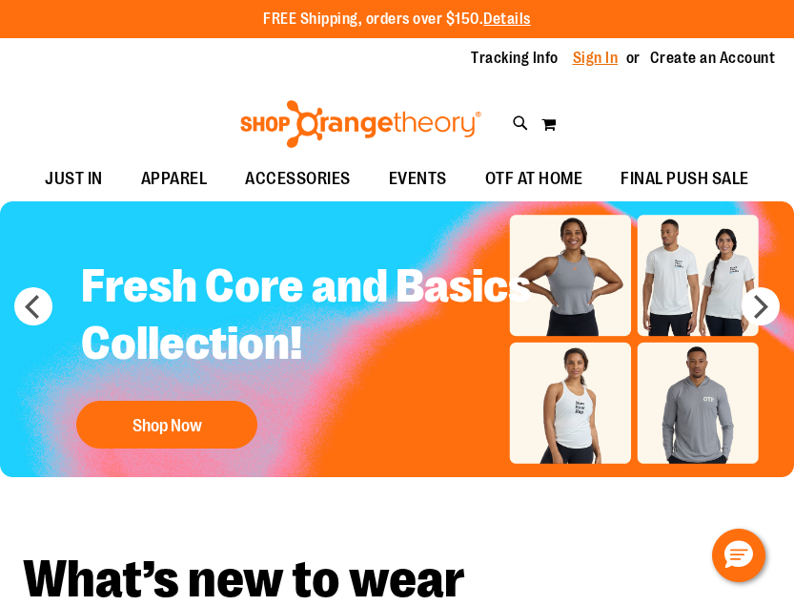
click at [584, 60] on link "Sign In" at bounding box center [596, 58] width 46 height 21
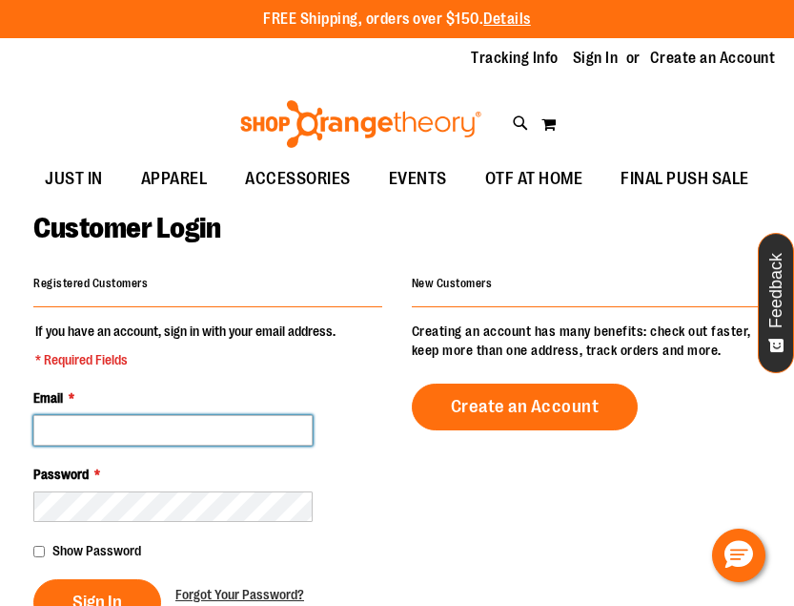
type input "**********"
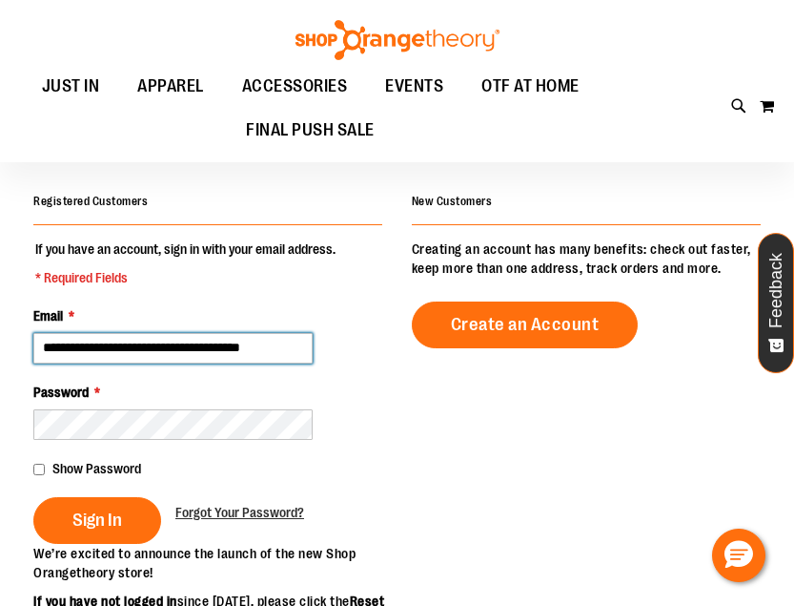
scroll to position [82, 0]
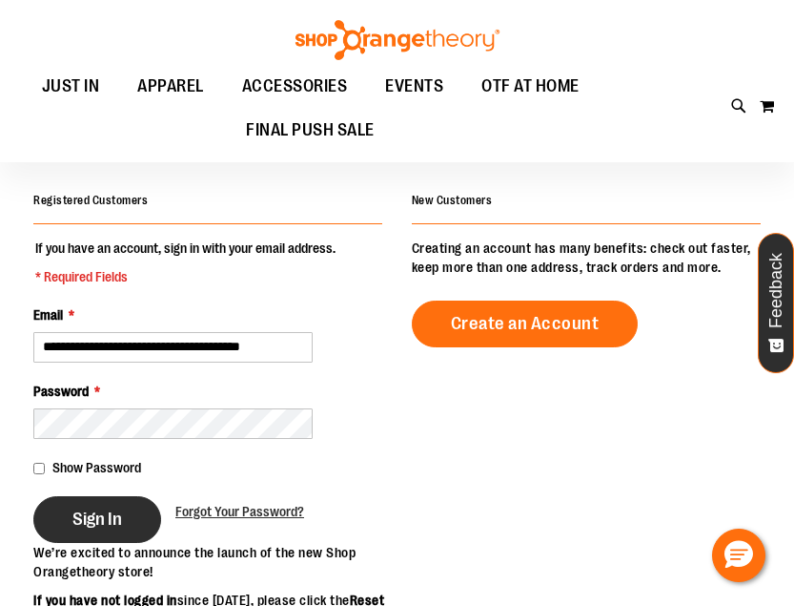
click at [100, 531] on button "Sign In" at bounding box center [97, 519] width 128 height 47
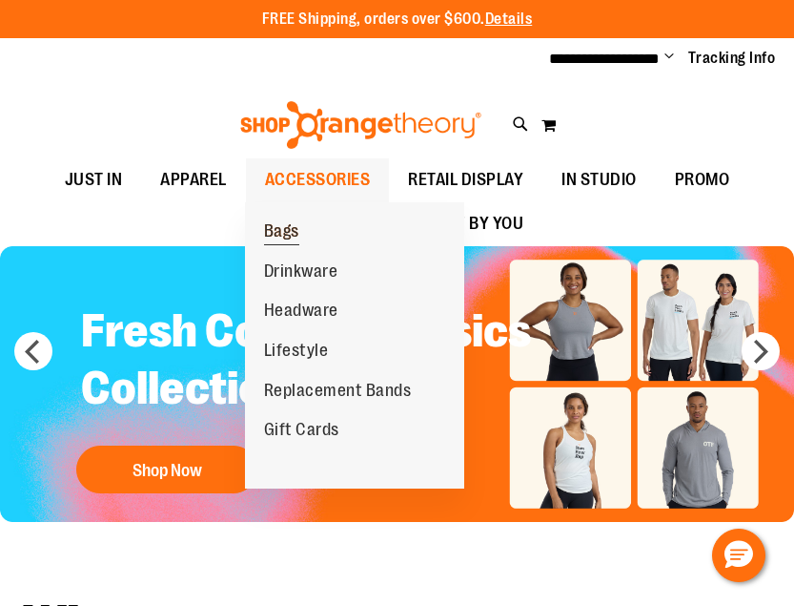
click at [288, 226] on span "Bags" at bounding box center [281, 233] width 35 height 24
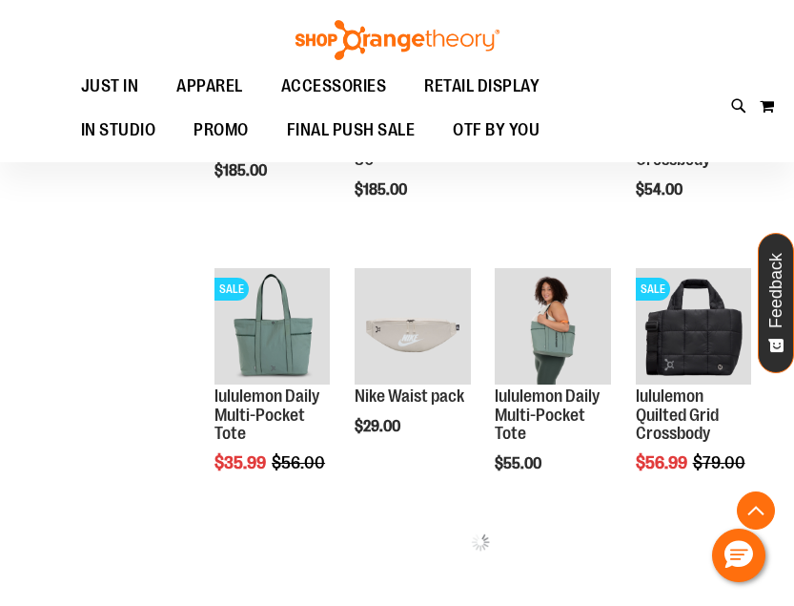
scroll to position [293, 0]
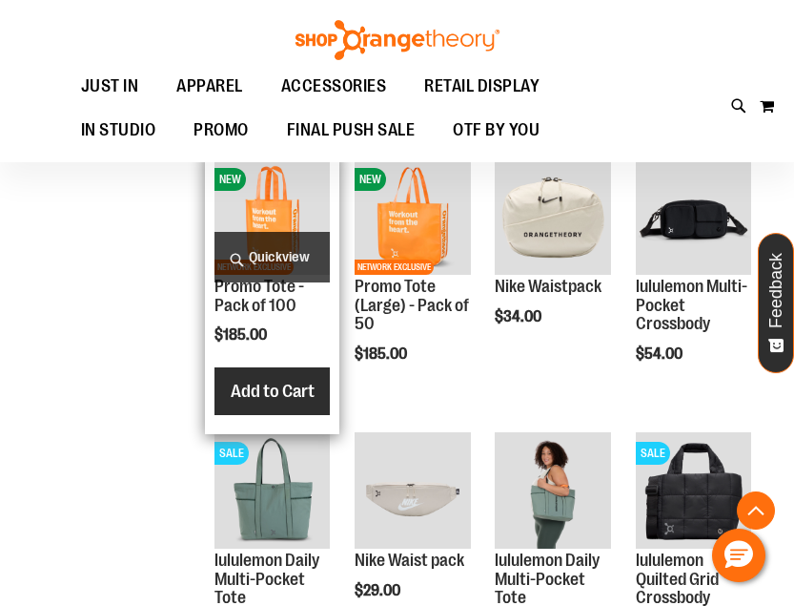
click at [277, 399] on span "Add to Cart" at bounding box center [273, 390] width 84 height 21
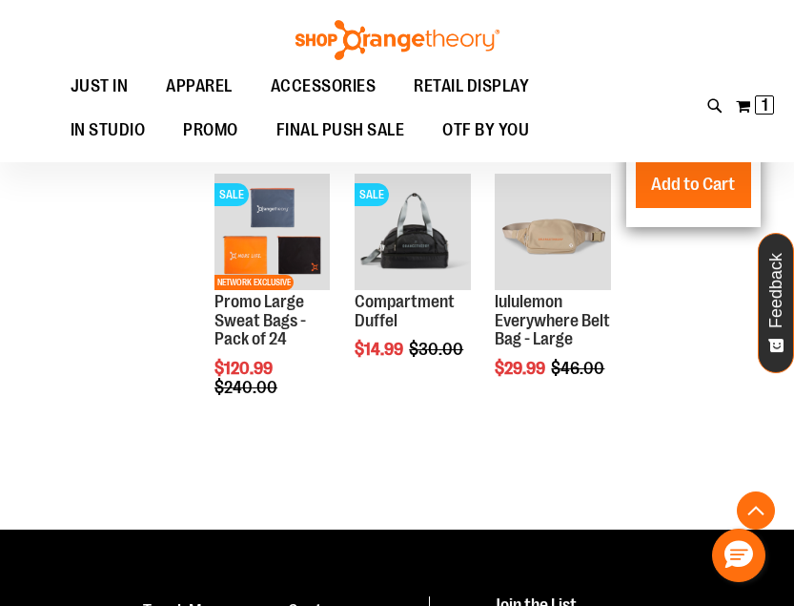
scroll to position [293, 0]
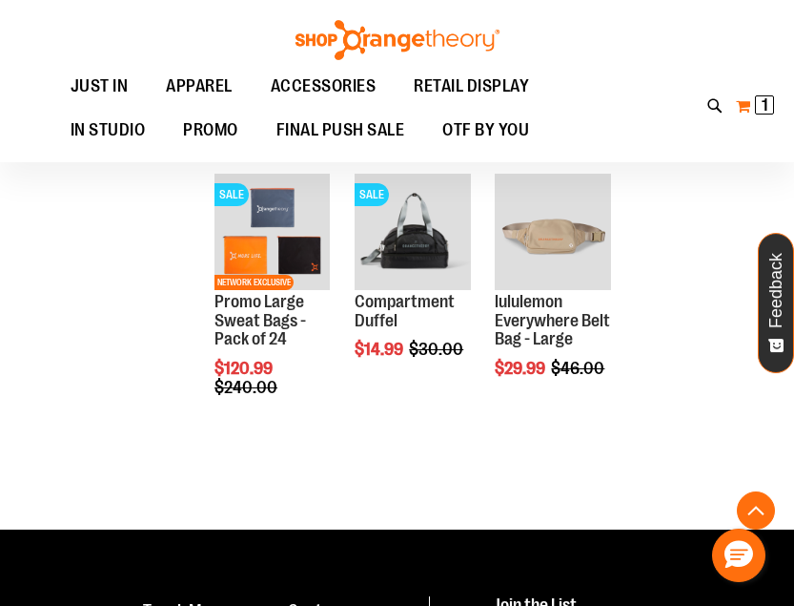
click at [745, 103] on button "My Cart 1 1 items" at bounding box center [755, 106] width 40 height 31
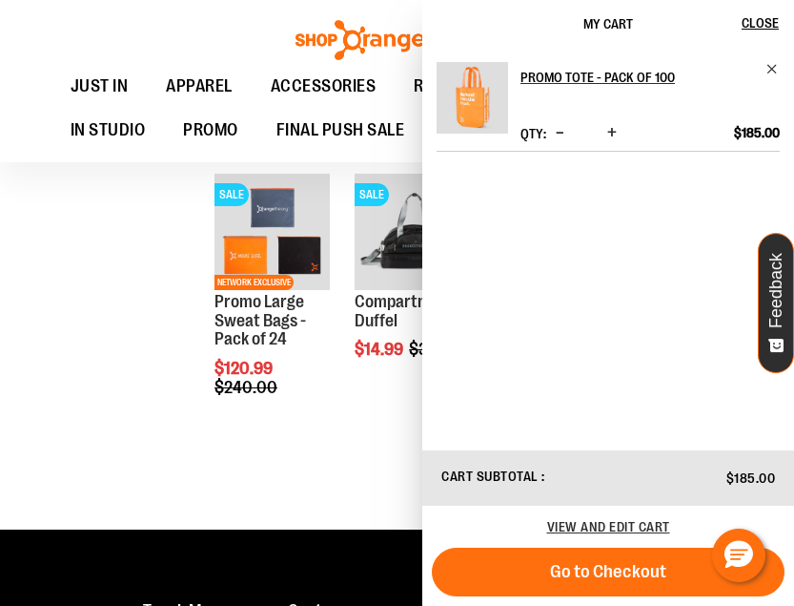
click at [313, 3] on div "Toggle Nav Search Popular Suggestions Advanced Search" at bounding box center [397, 81] width 794 height 162
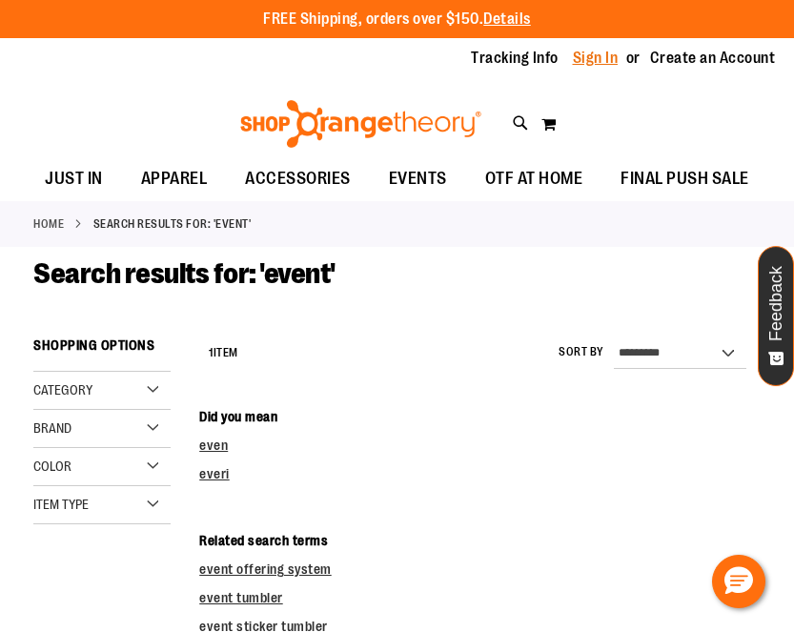
click at [598, 51] on link "Sign In" at bounding box center [596, 58] width 46 height 21
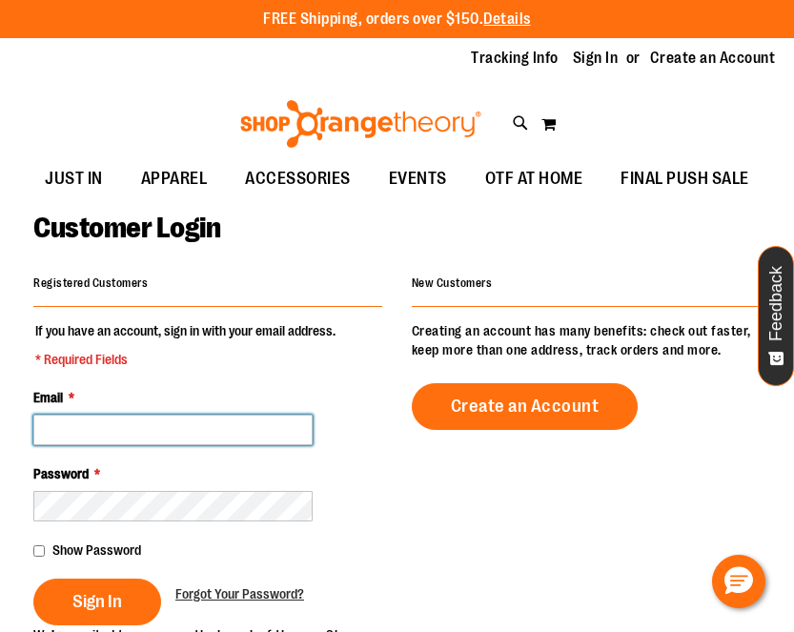
type input "**********"
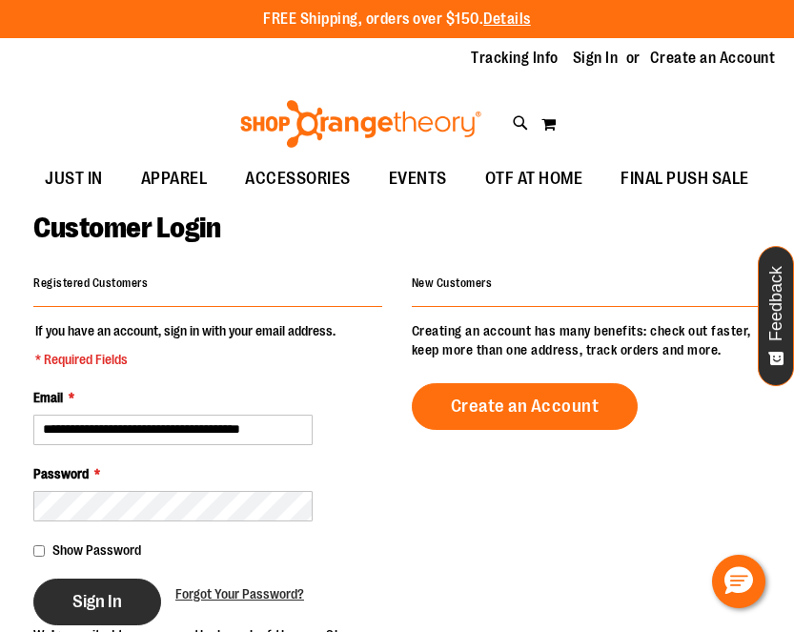
click at [94, 581] on button "Sign In" at bounding box center [97, 602] width 128 height 47
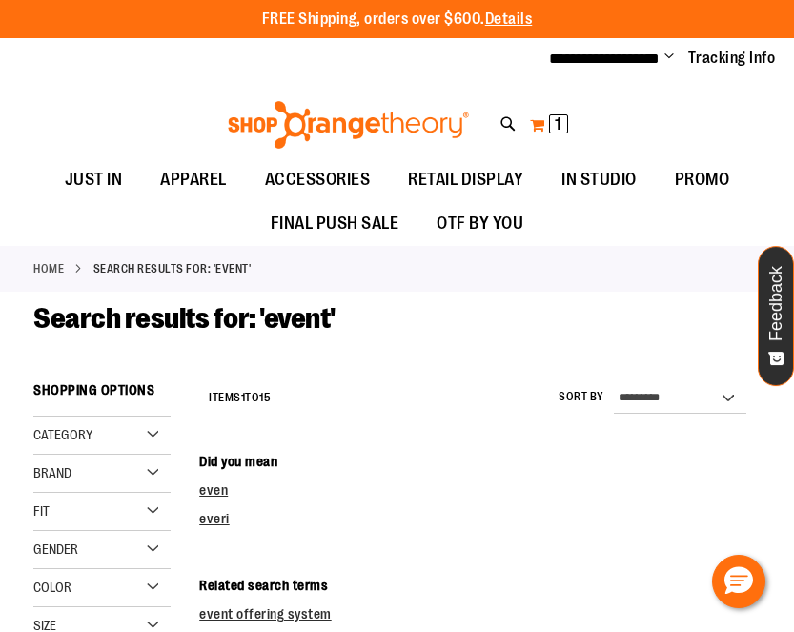
click at [544, 127] on button "My Cart 1 1 items" at bounding box center [549, 125] width 40 height 31
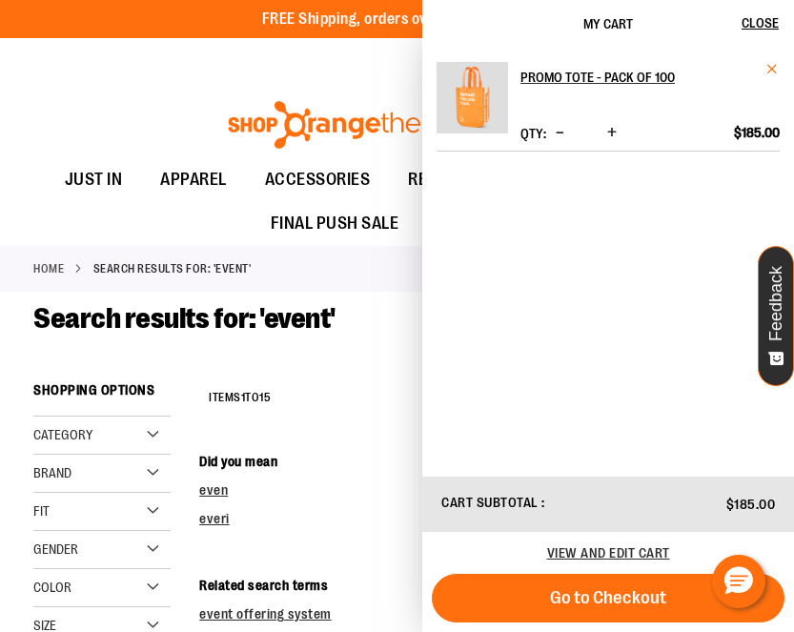
click at [770, 68] on span "Remove item" at bounding box center [773, 69] width 14 height 14
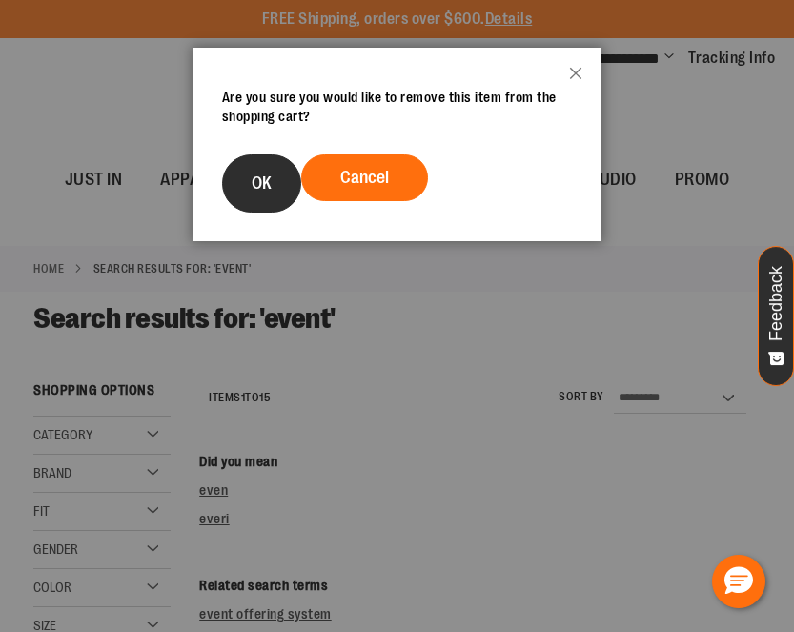
click at [240, 194] on button "OK" at bounding box center [261, 183] width 79 height 58
